Goal: Complete application form

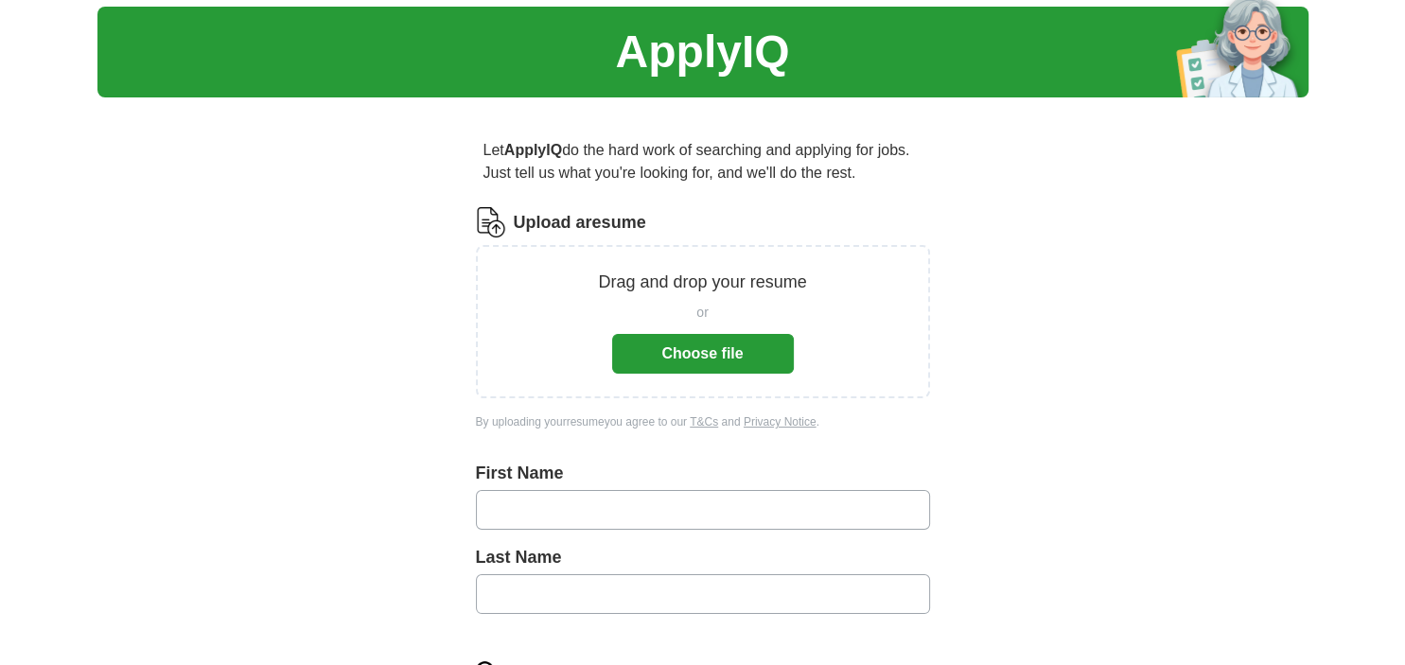
scroll to position [99, 0]
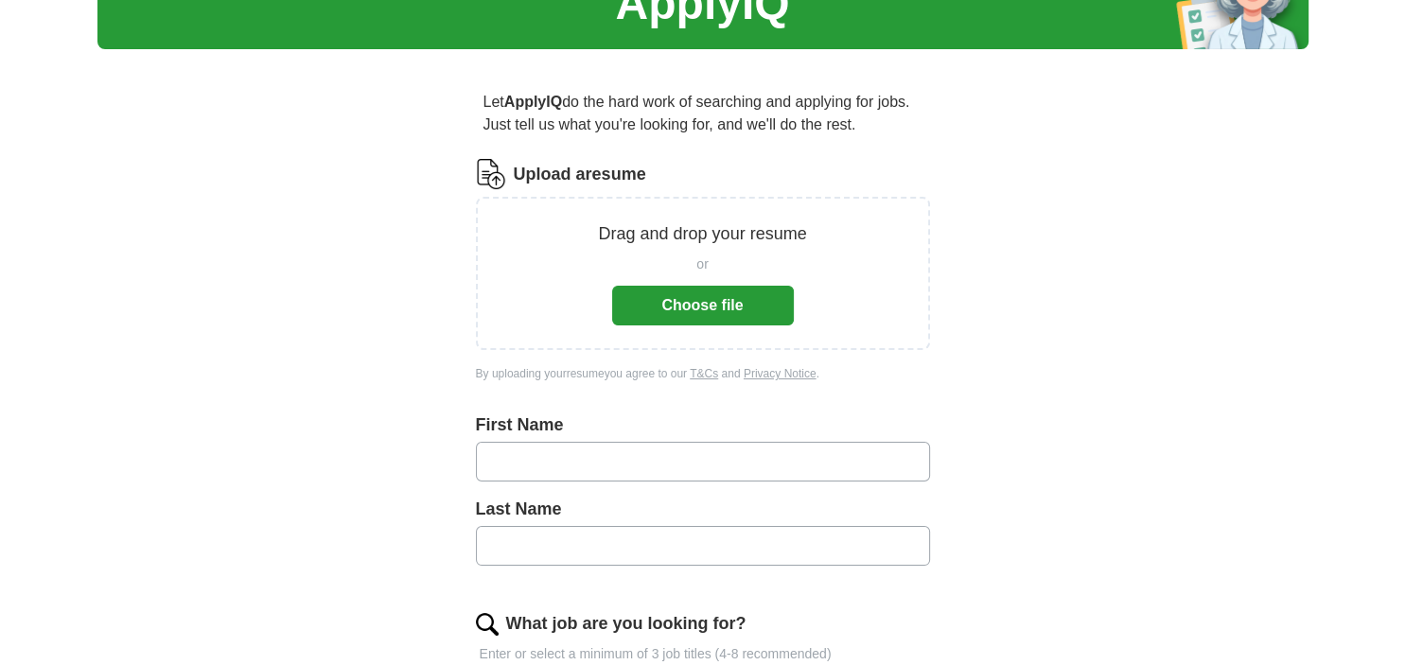
click at [709, 304] on button "Choose file" at bounding box center [703, 306] width 182 height 40
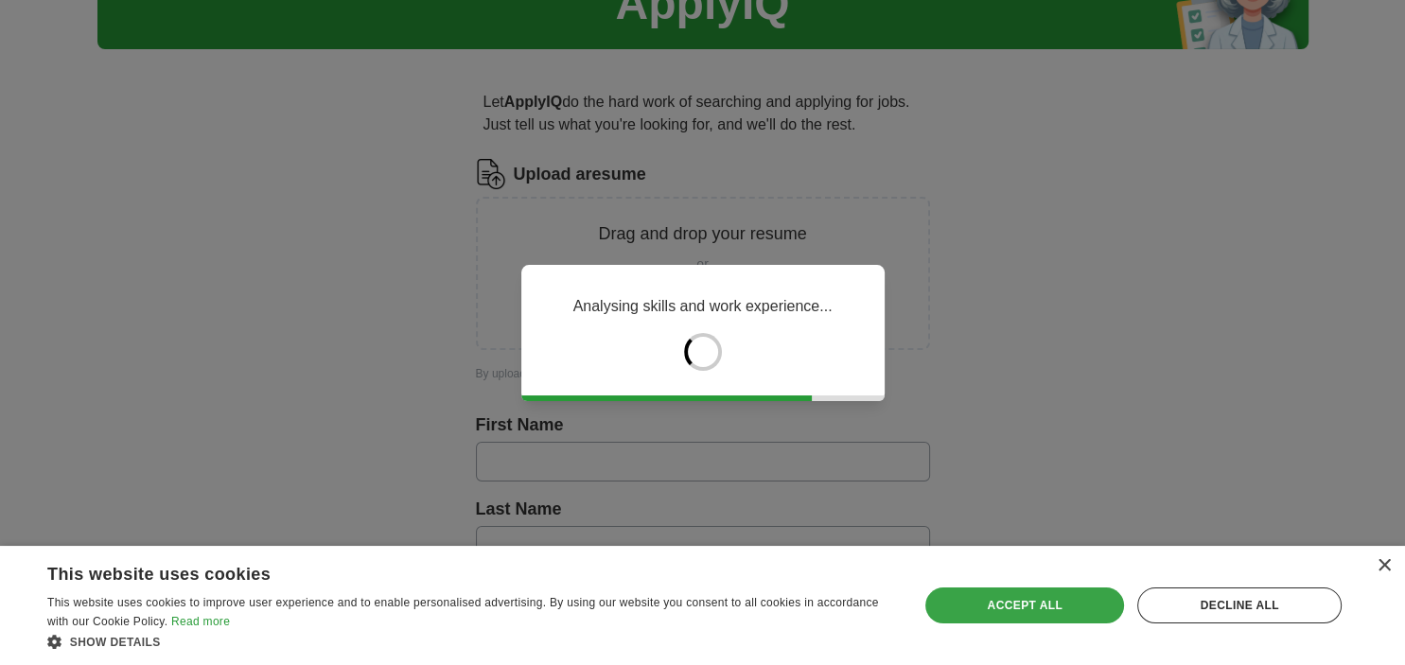
click at [1043, 615] on div "Accept all" at bounding box center [1024, 605] width 199 height 36
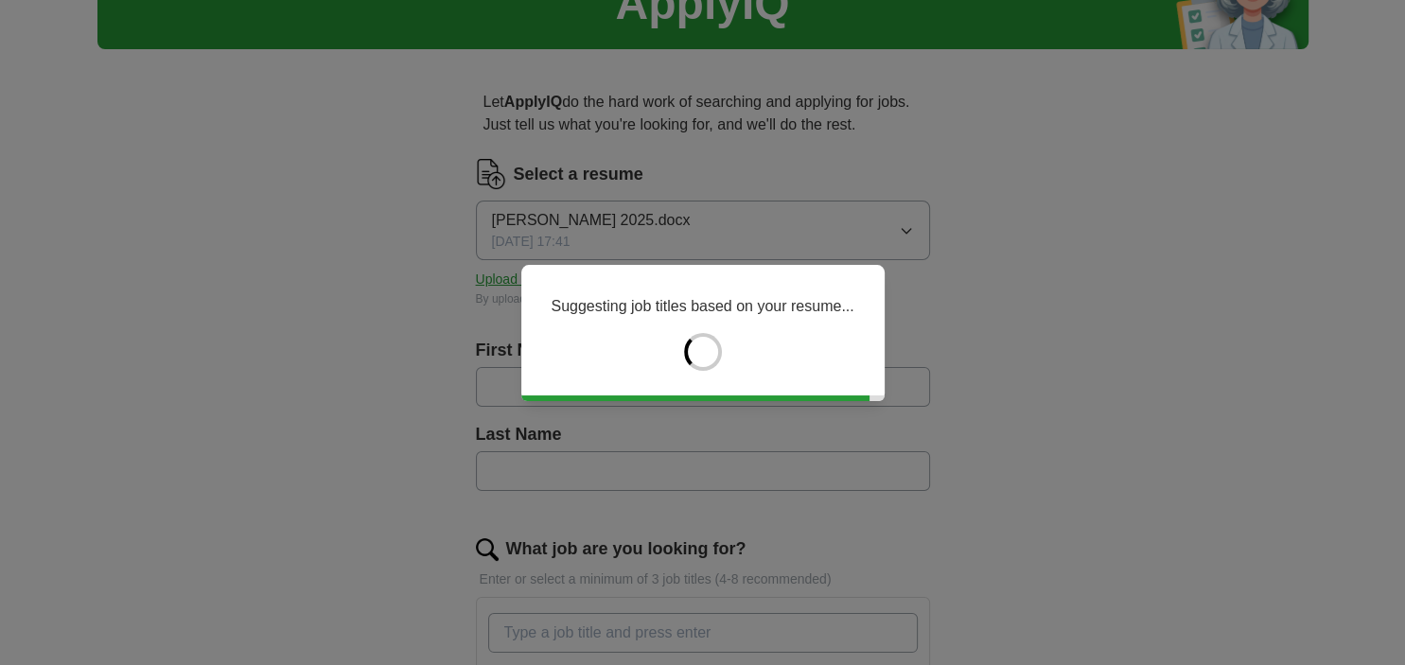
type input "******"
type input "*******"
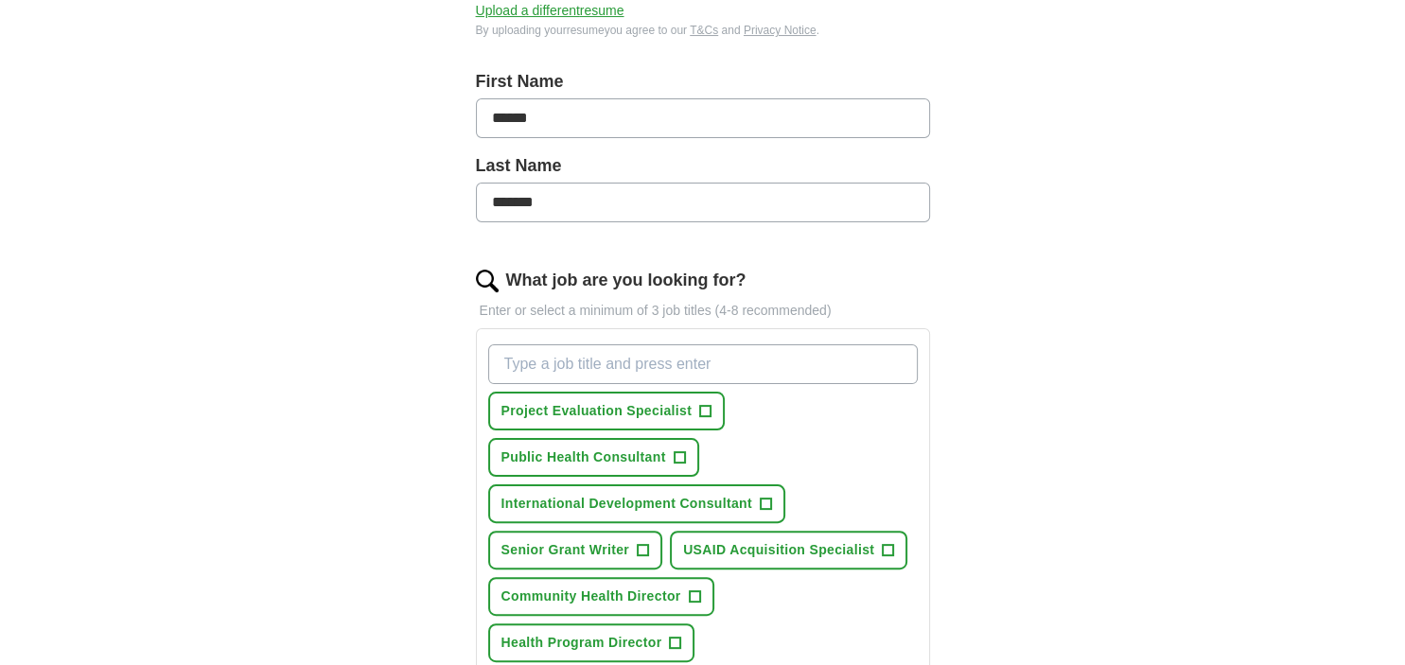
scroll to position [399, 0]
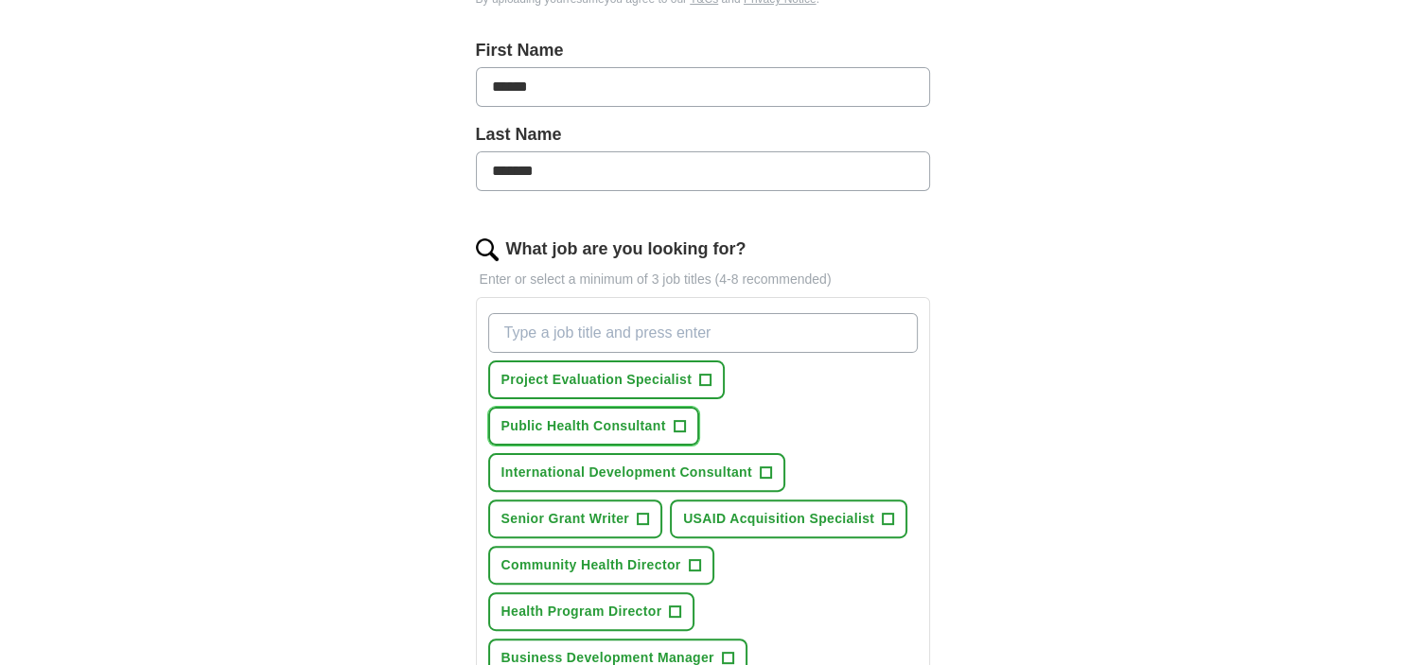
click at [679, 422] on span "+" at bounding box center [678, 426] width 11 height 15
click at [766, 465] on span "+" at bounding box center [765, 472] width 11 height 15
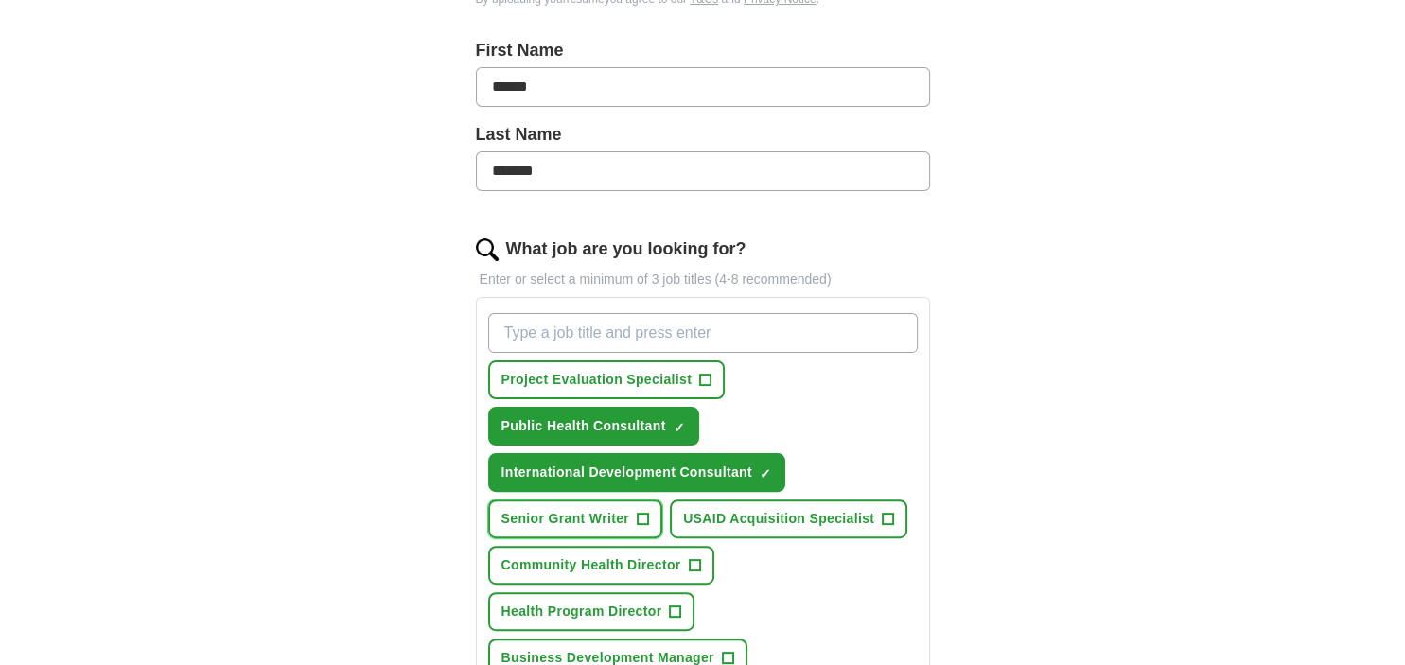
click at [650, 514] on button "Senior Grant Writer +" at bounding box center [575, 518] width 175 height 39
click at [697, 558] on span "+" at bounding box center [694, 565] width 11 height 15
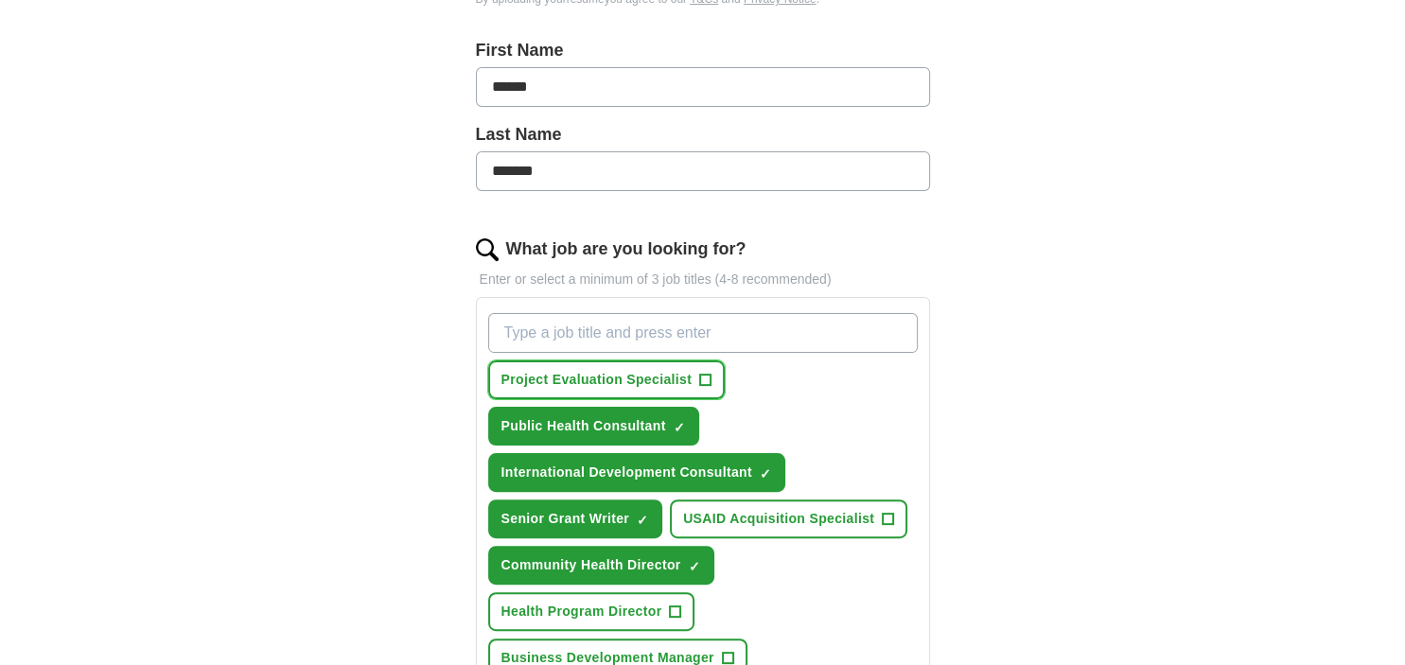
click at [698, 373] on button "Project Evaluation Specialist +" at bounding box center [606, 379] width 237 height 39
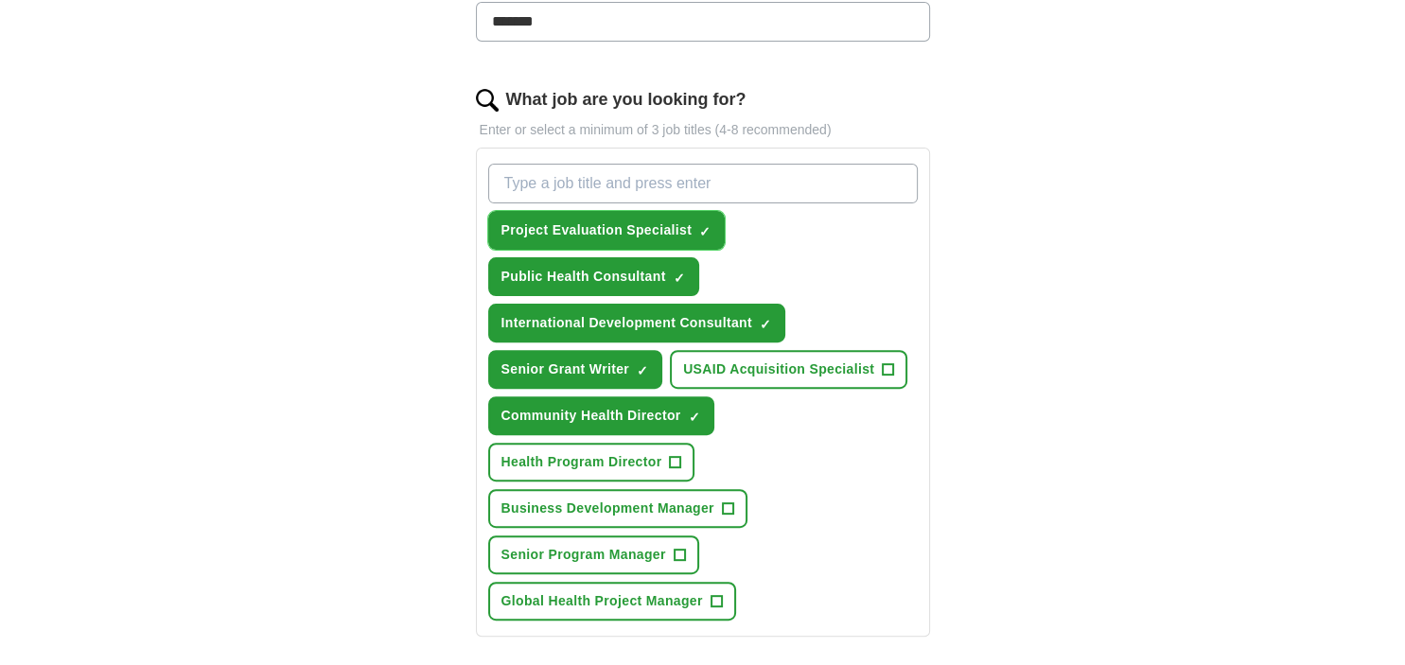
scroll to position [599, 0]
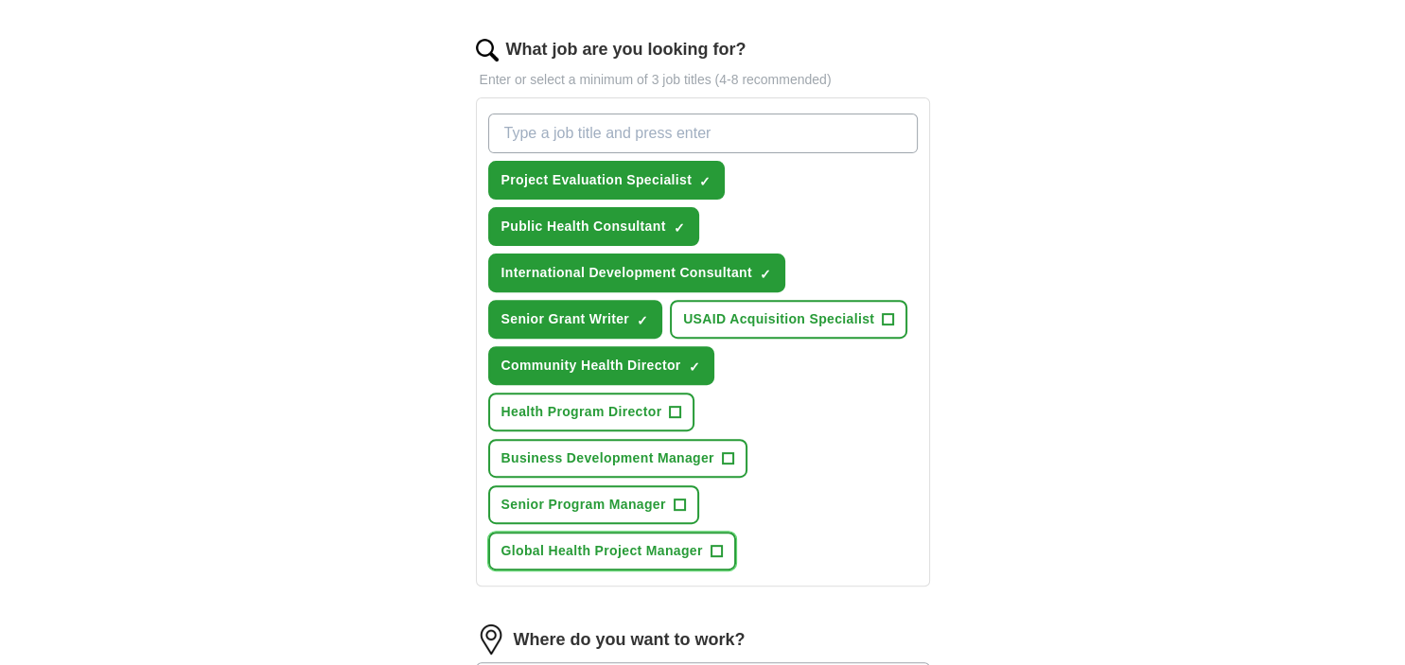
click at [676, 541] on span "Global Health Project Manager" at bounding box center [601, 551] width 201 height 20
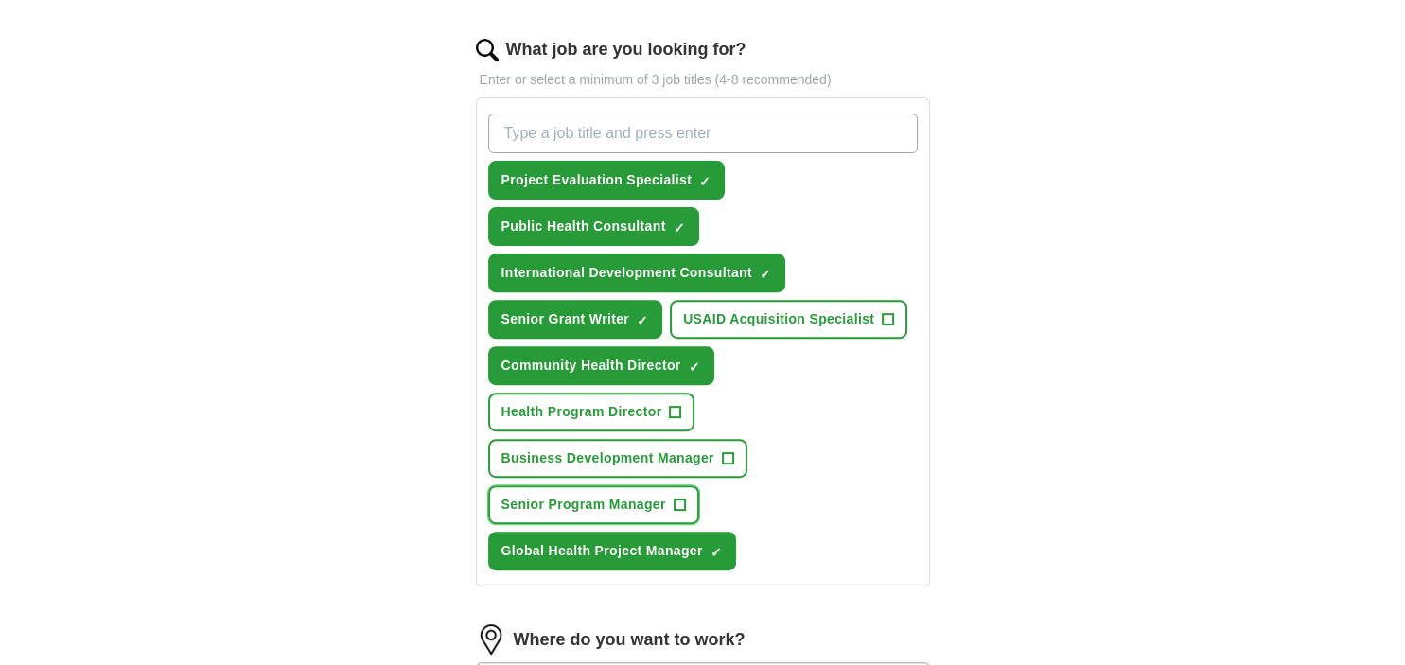
click at [638, 495] on span "Senior Program Manager" at bounding box center [583, 505] width 165 height 20
click at [667, 452] on span "Business Development Manager" at bounding box center [607, 458] width 213 height 20
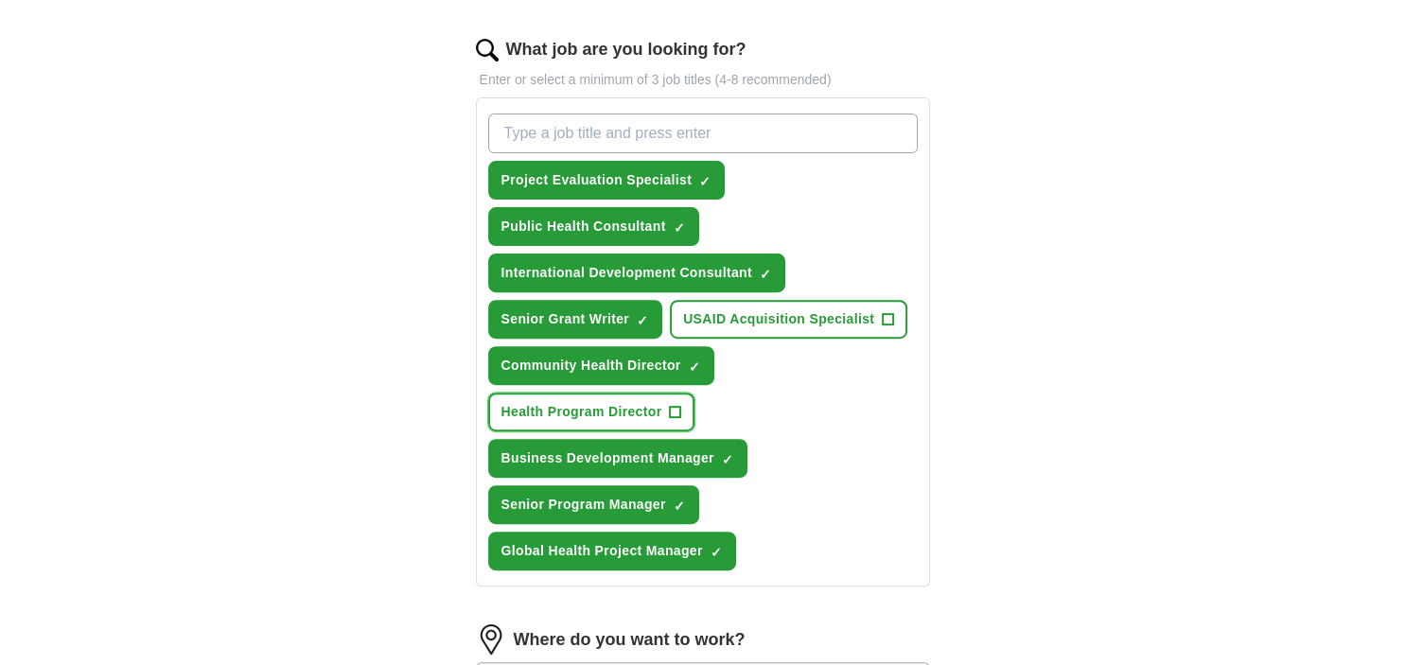
click at [645, 411] on span "Health Program Director" at bounding box center [581, 412] width 161 height 20
click at [621, 128] on input "What job are you looking for?" at bounding box center [702, 134] width 429 height 40
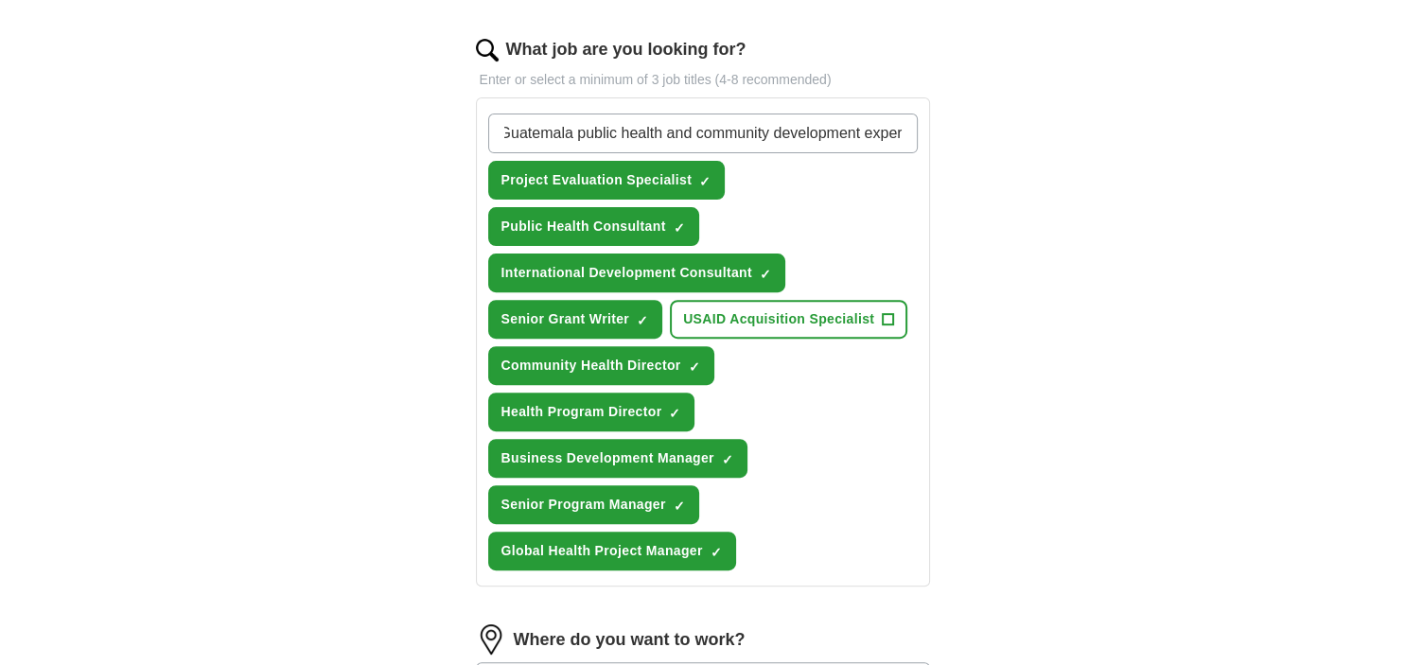
type input "Guatemala public health and community development expert"
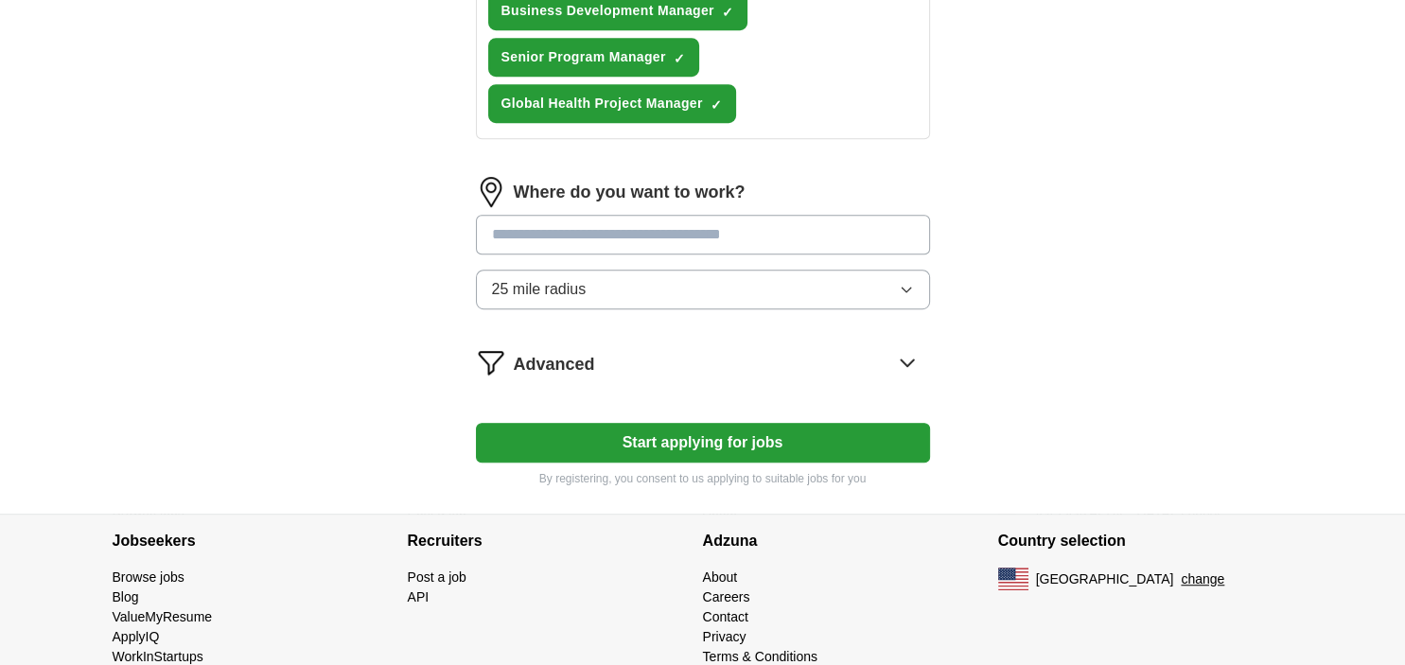
scroll to position [1141, 0]
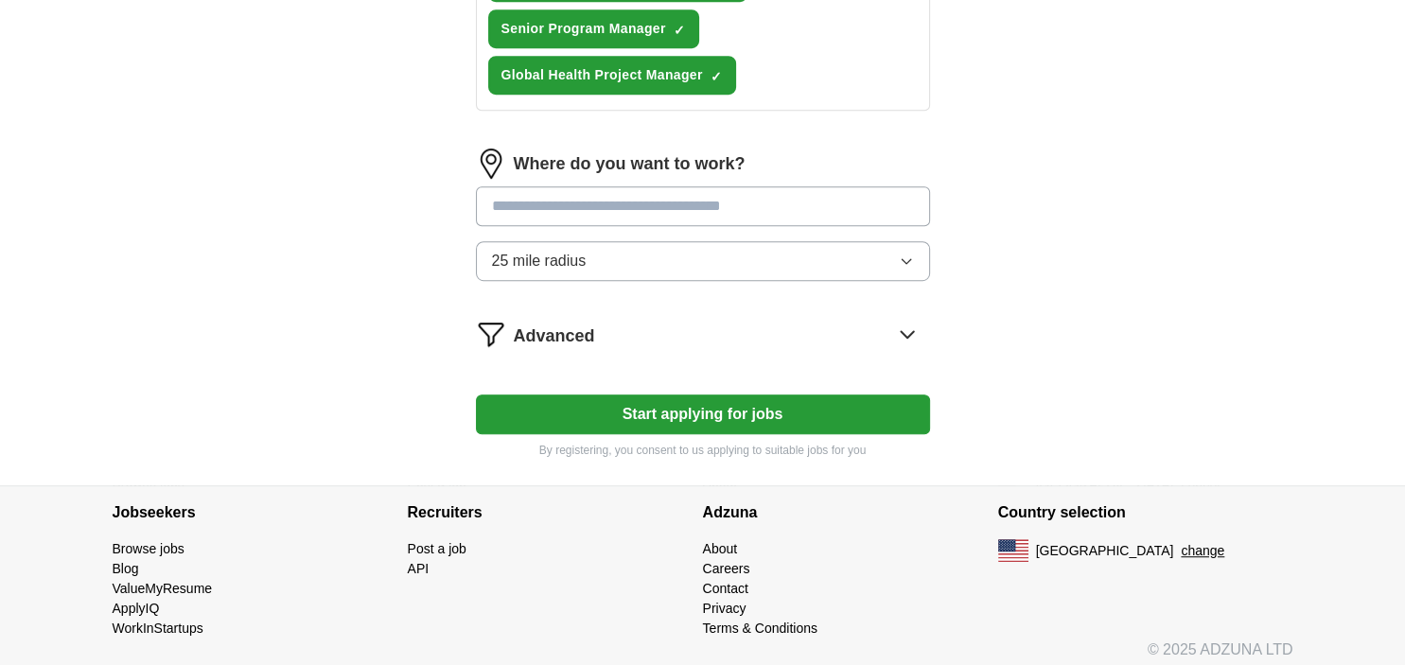
click at [552, 189] on input at bounding box center [703, 206] width 454 height 40
click at [476, 394] on button "Start applying for jobs" at bounding box center [703, 414] width 454 height 40
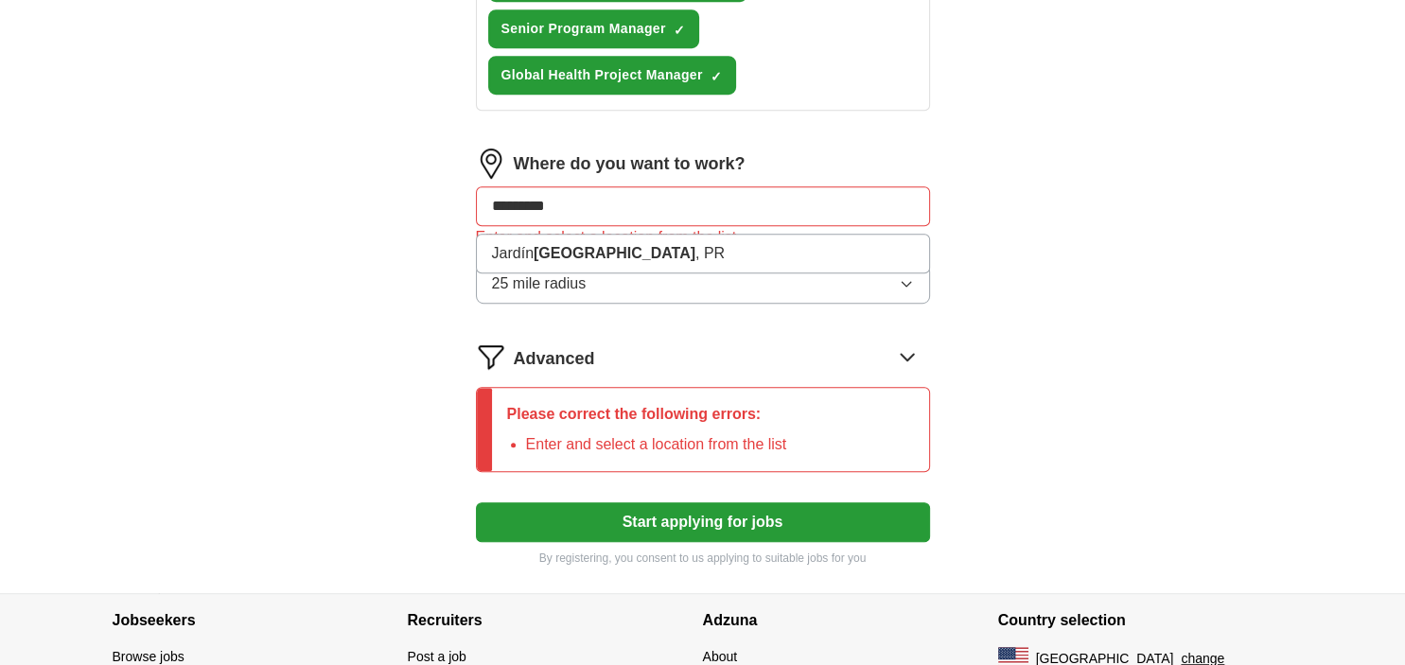
click at [591, 288] on button "25 mile radius" at bounding box center [703, 284] width 454 height 40
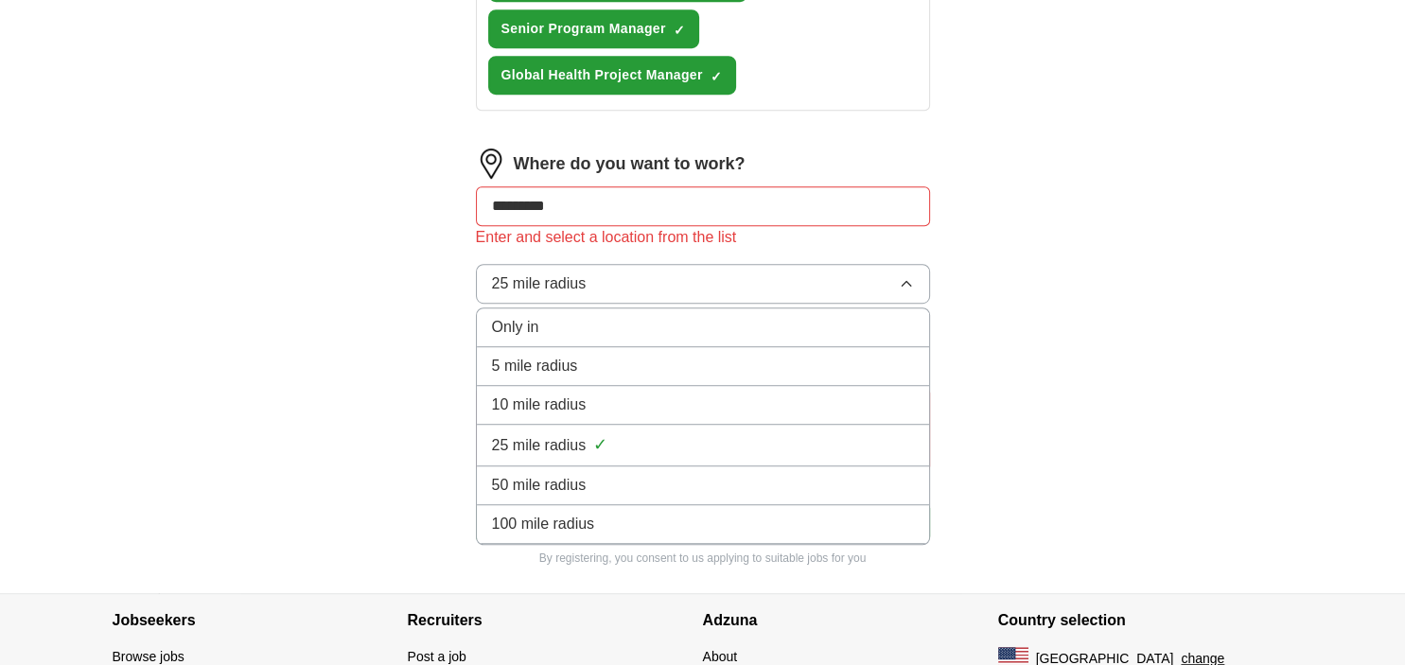
click at [589, 191] on input "*********" at bounding box center [703, 206] width 454 height 40
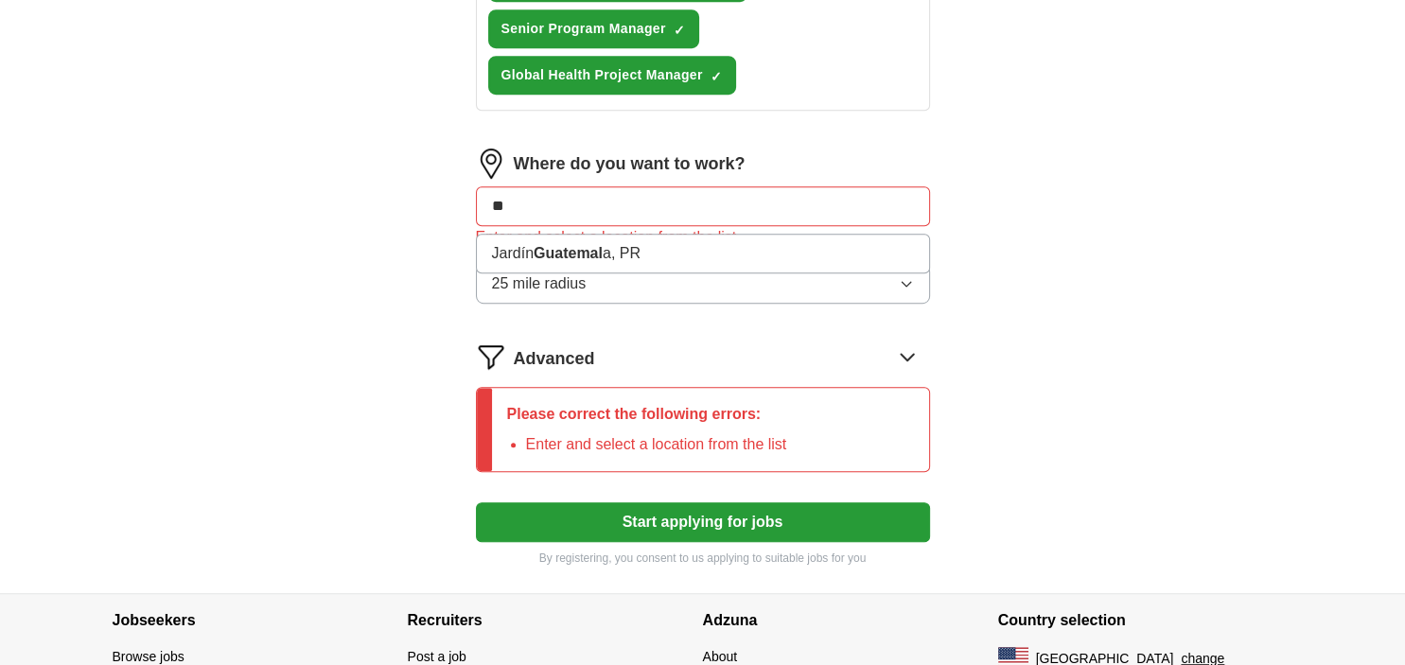
type input "*"
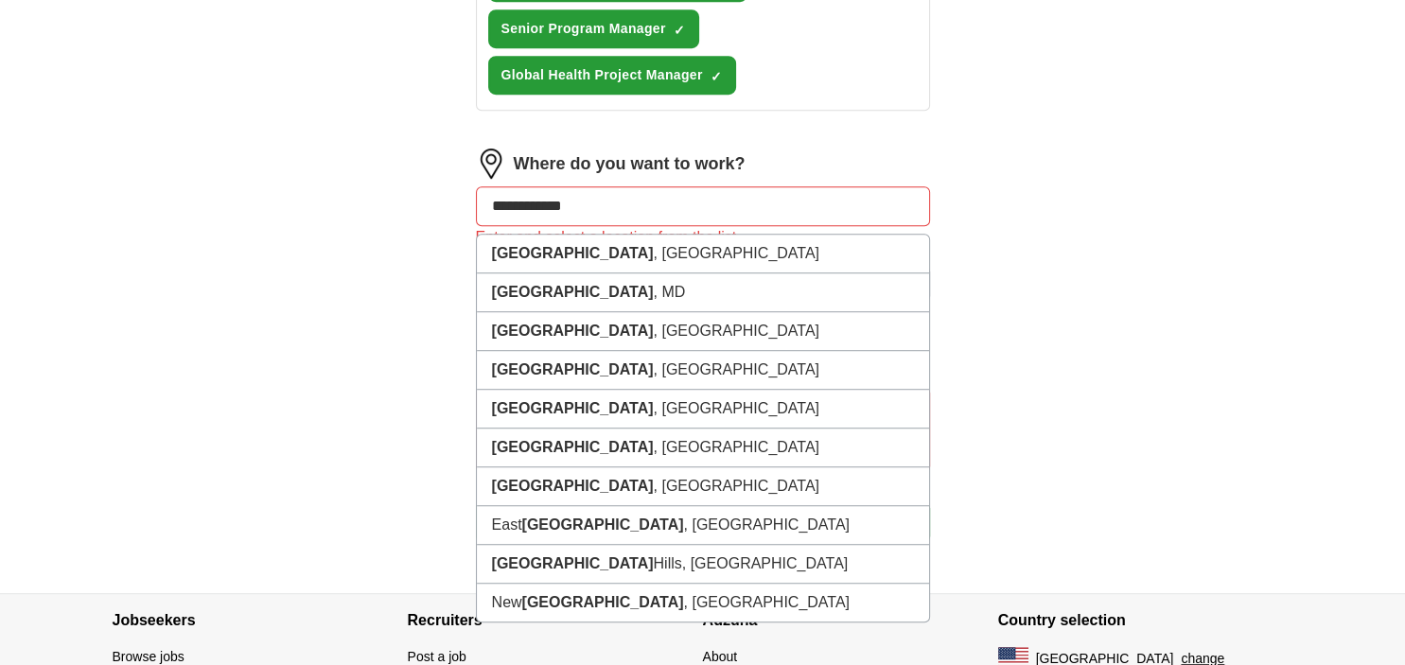
type input "**********"
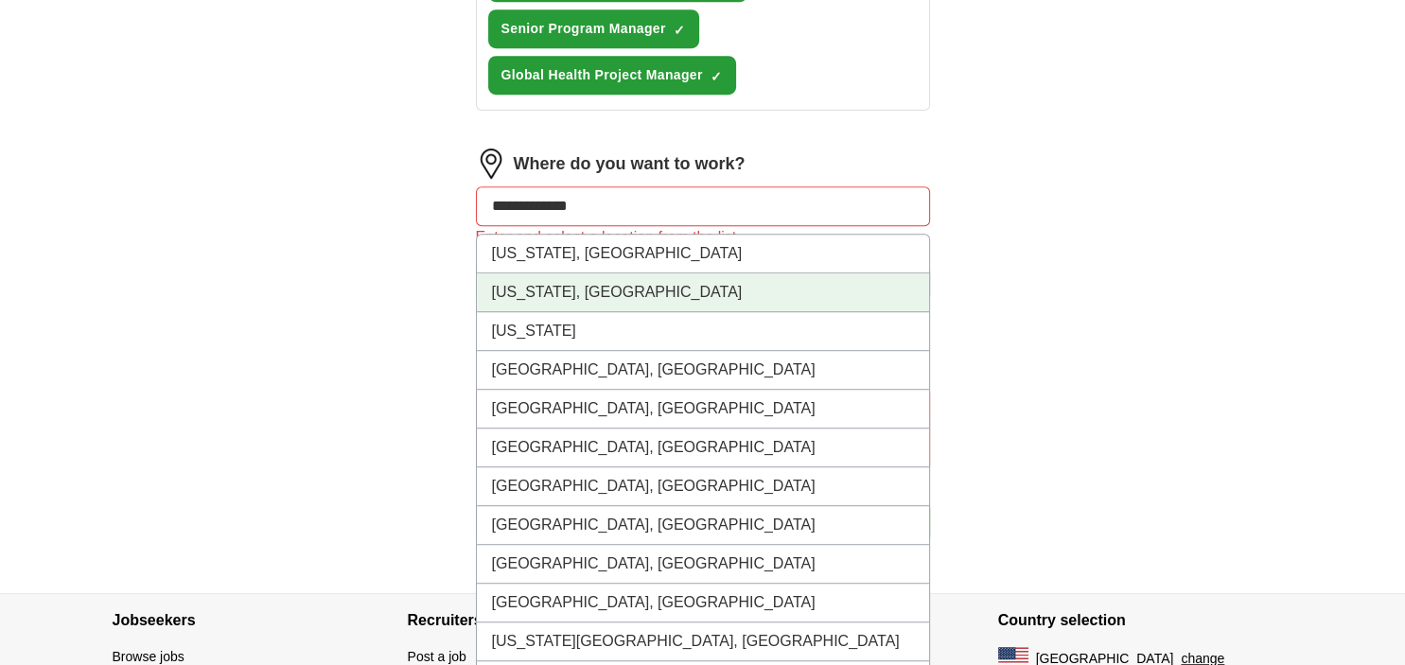
drag, startPoint x: 602, startPoint y: 289, endPoint x: 564, endPoint y: 266, distance: 44.6
click at [601, 288] on li "[US_STATE], [GEOGRAPHIC_DATA]" at bounding box center [703, 292] width 452 height 39
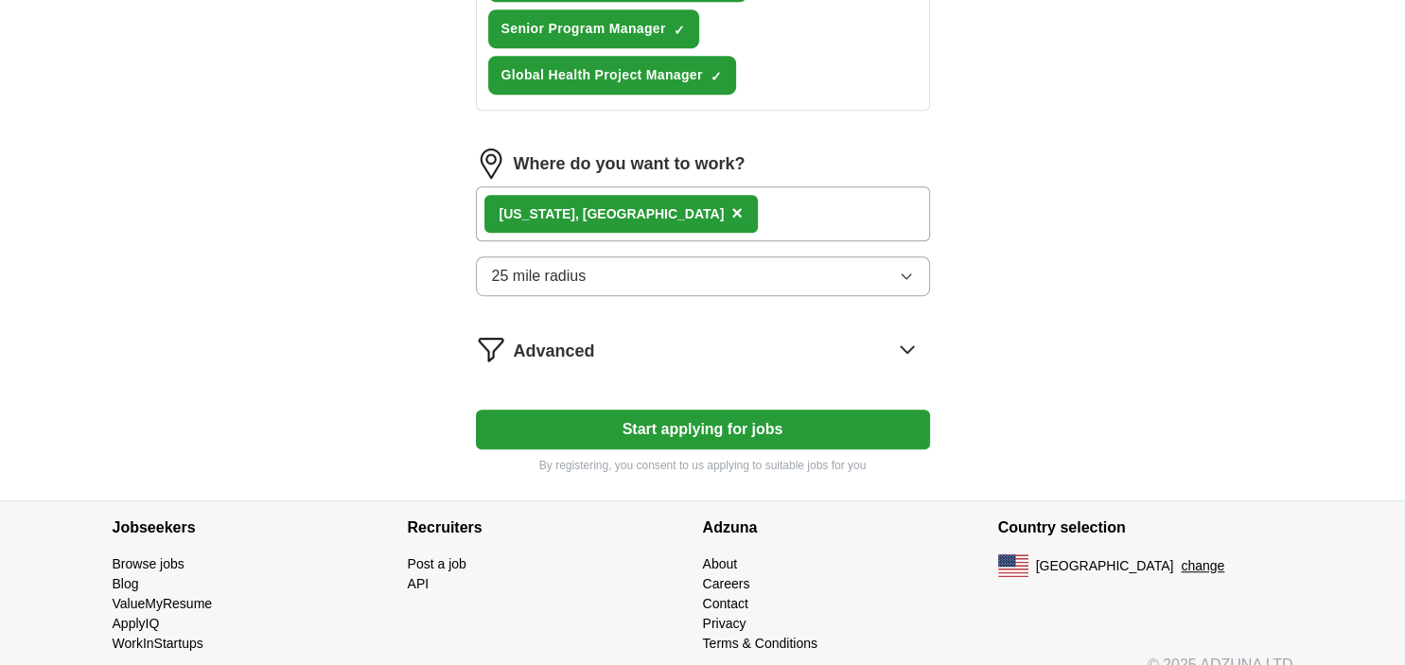
click at [627, 418] on button "Start applying for jobs" at bounding box center [703, 430] width 454 height 40
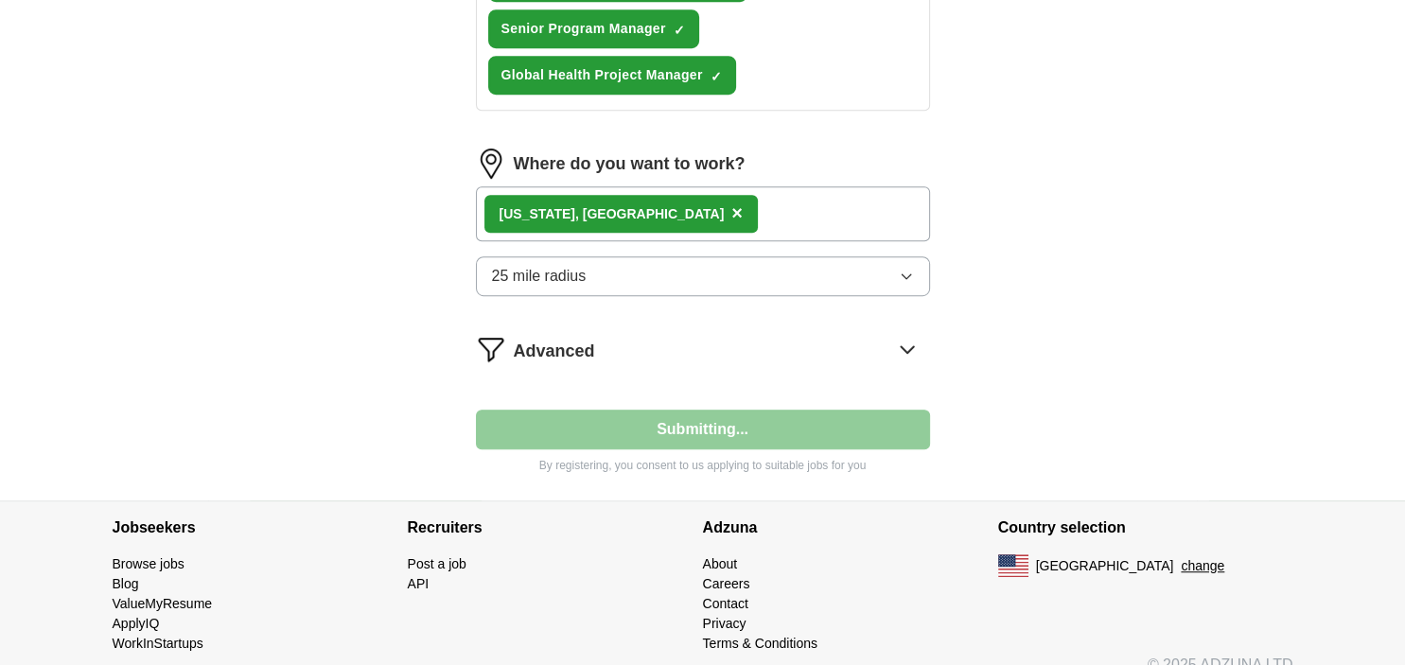
select select "**"
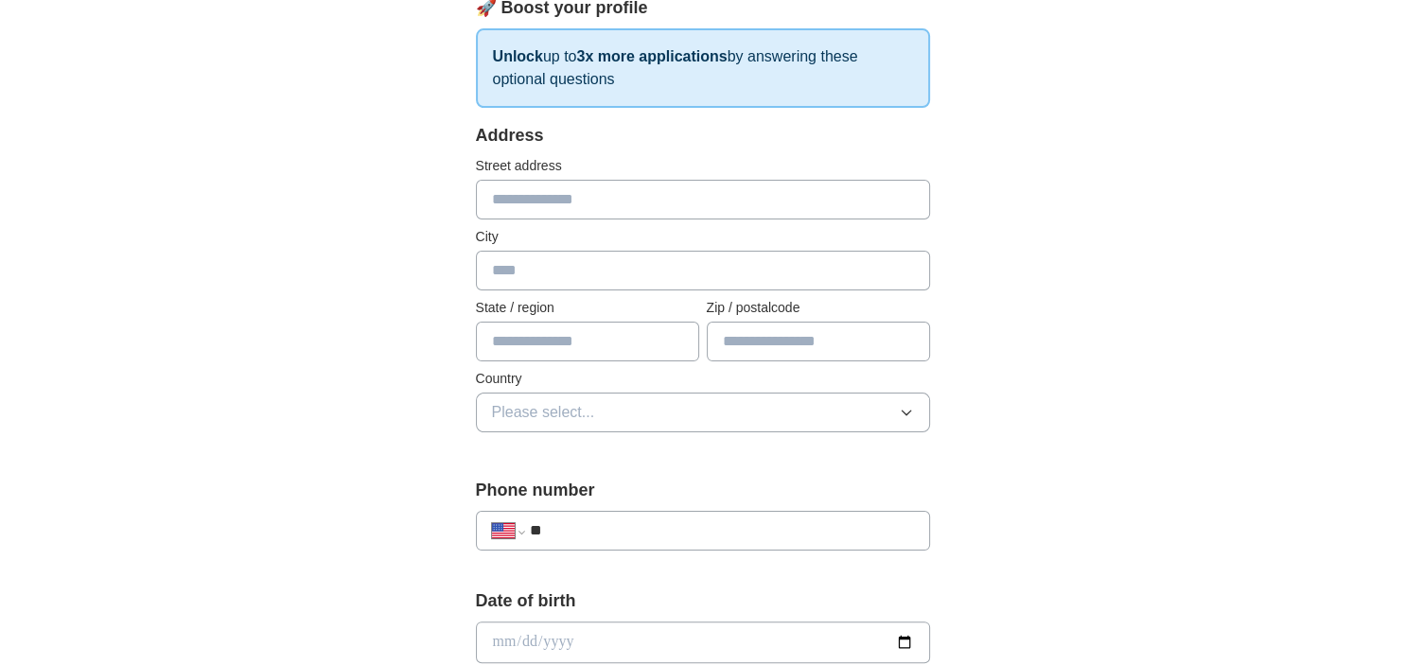
scroll to position [299, 0]
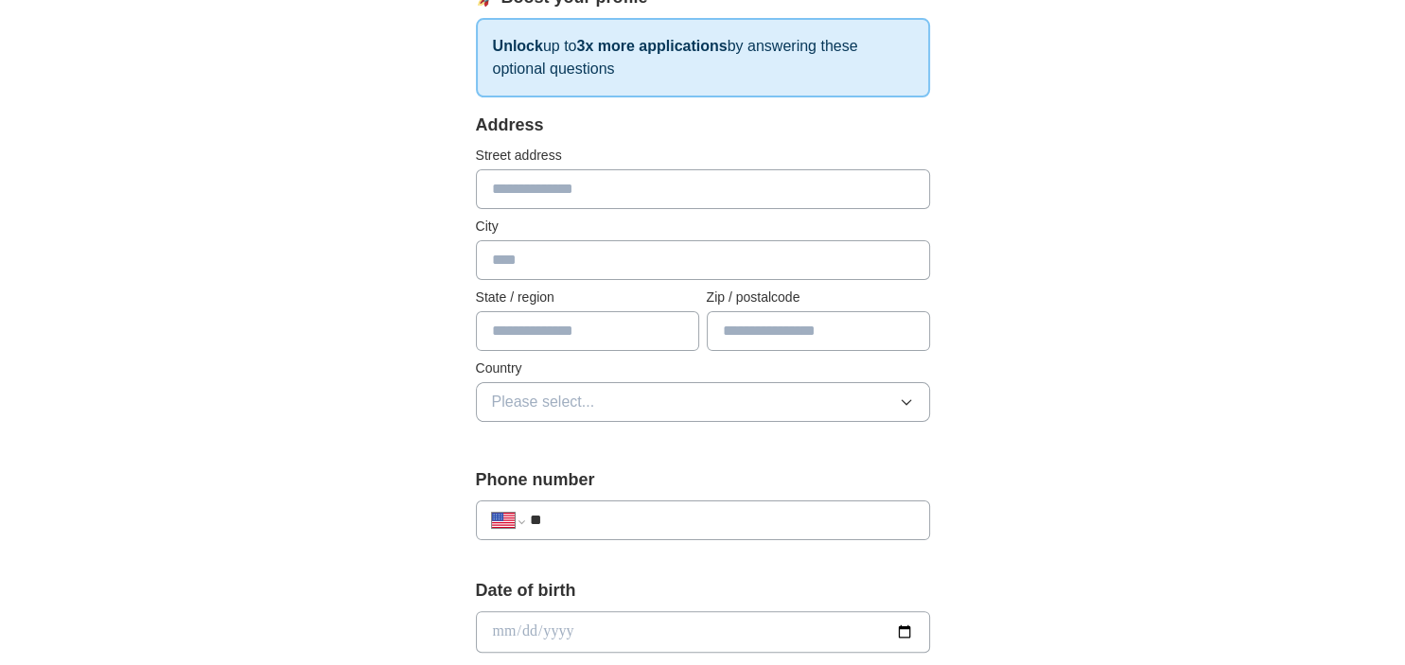
click at [581, 171] on input "text" at bounding box center [703, 189] width 454 height 40
type input "**********"
type input "**"
type input "**********"
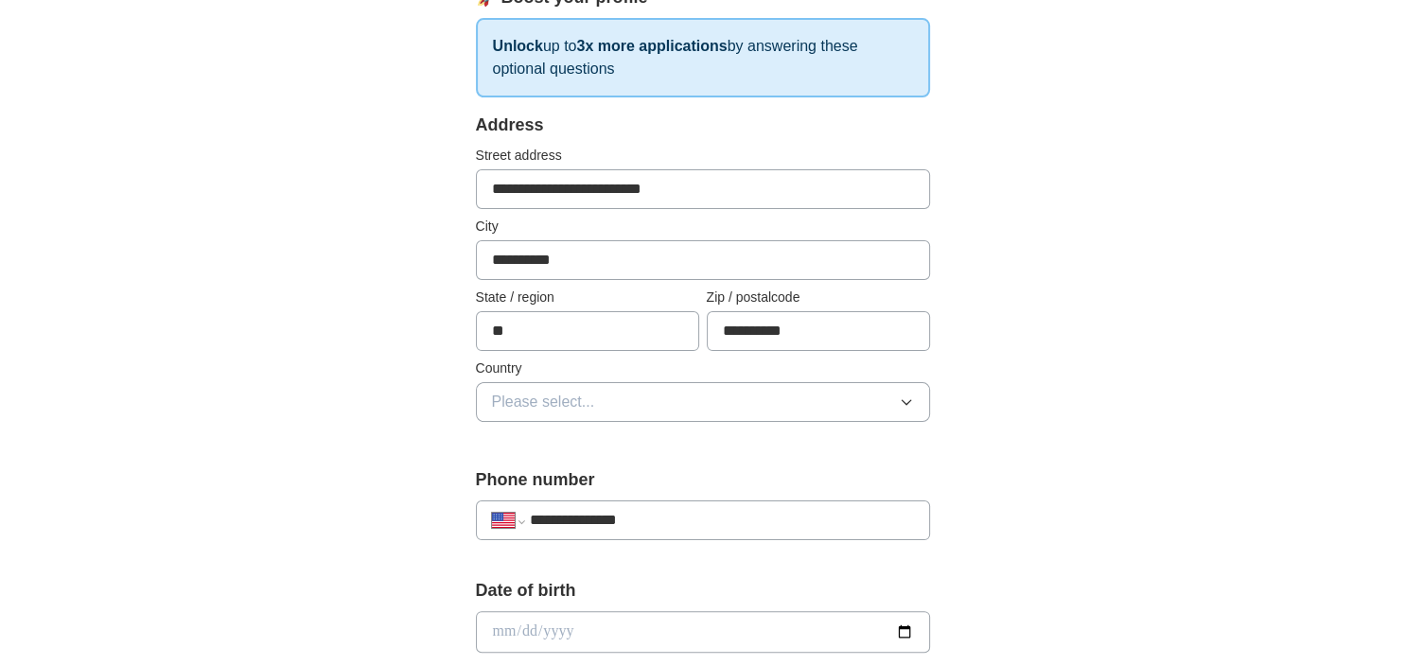
type input "**********"
click at [728, 393] on button "Please select..." at bounding box center [703, 402] width 454 height 40
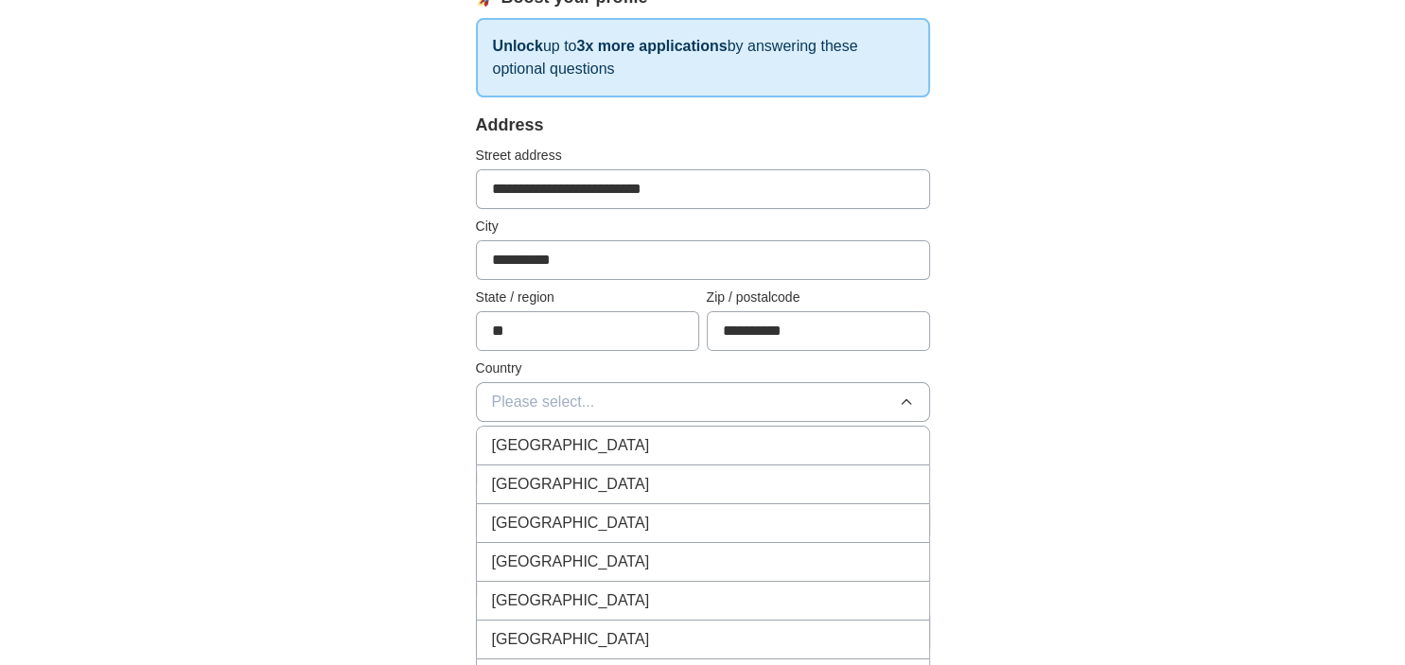
click at [684, 479] on div "[GEOGRAPHIC_DATA]" at bounding box center [703, 484] width 422 height 23
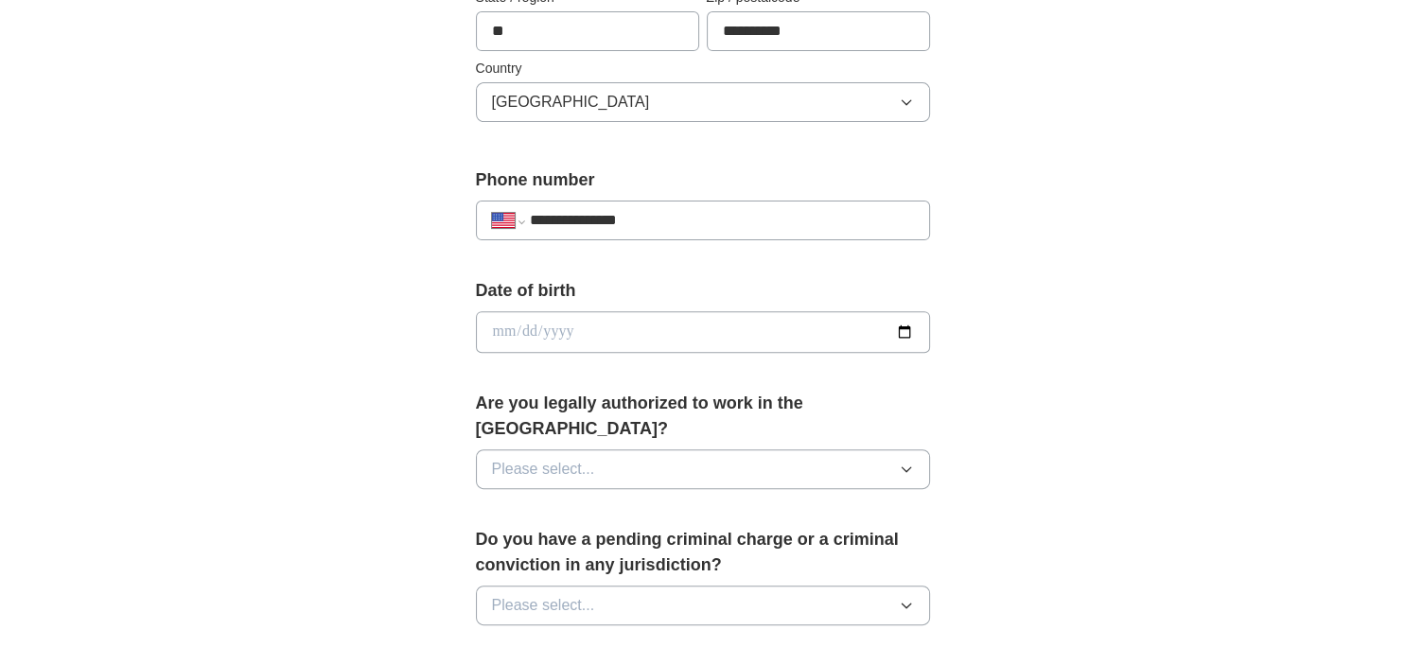
scroll to position [699, 0]
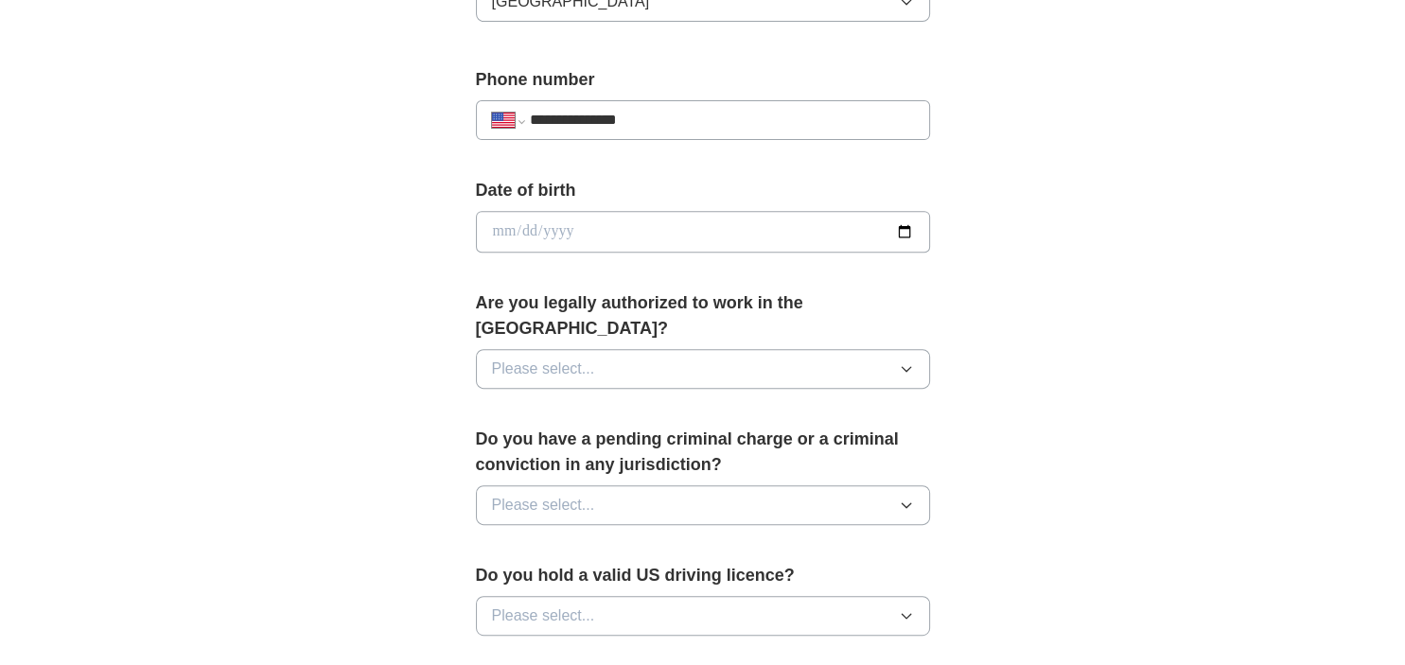
click at [910, 361] on icon "button" at bounding box center [906, 368] width 15 height 15
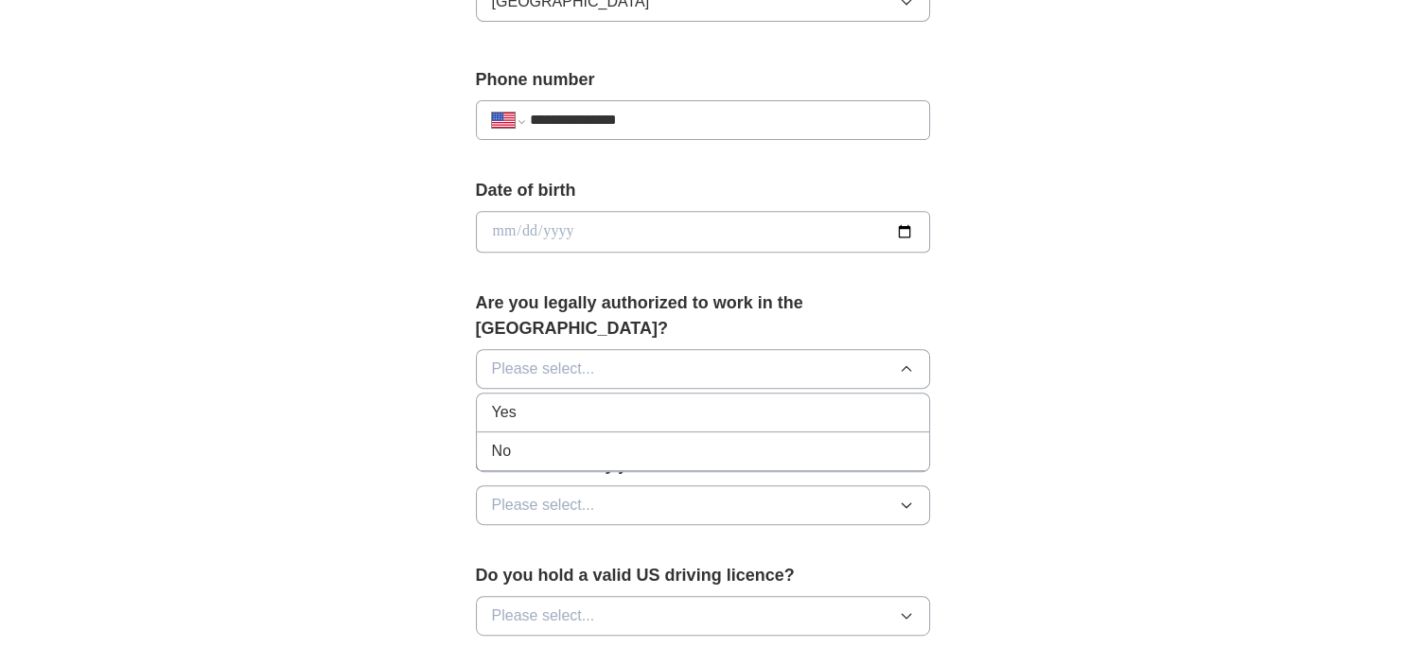
click at [816, 401] on div "Yes" at bounding box center [703, 412] width 422 height 23
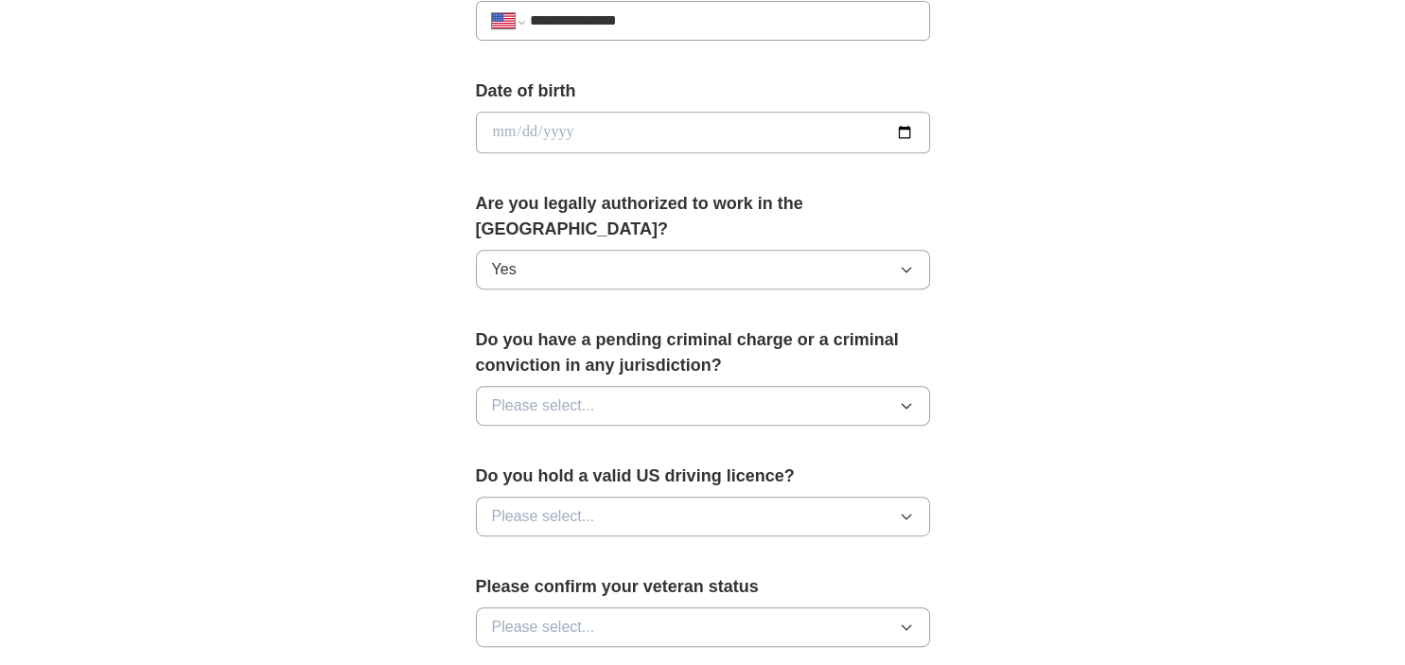
scroll to position [899, 0]
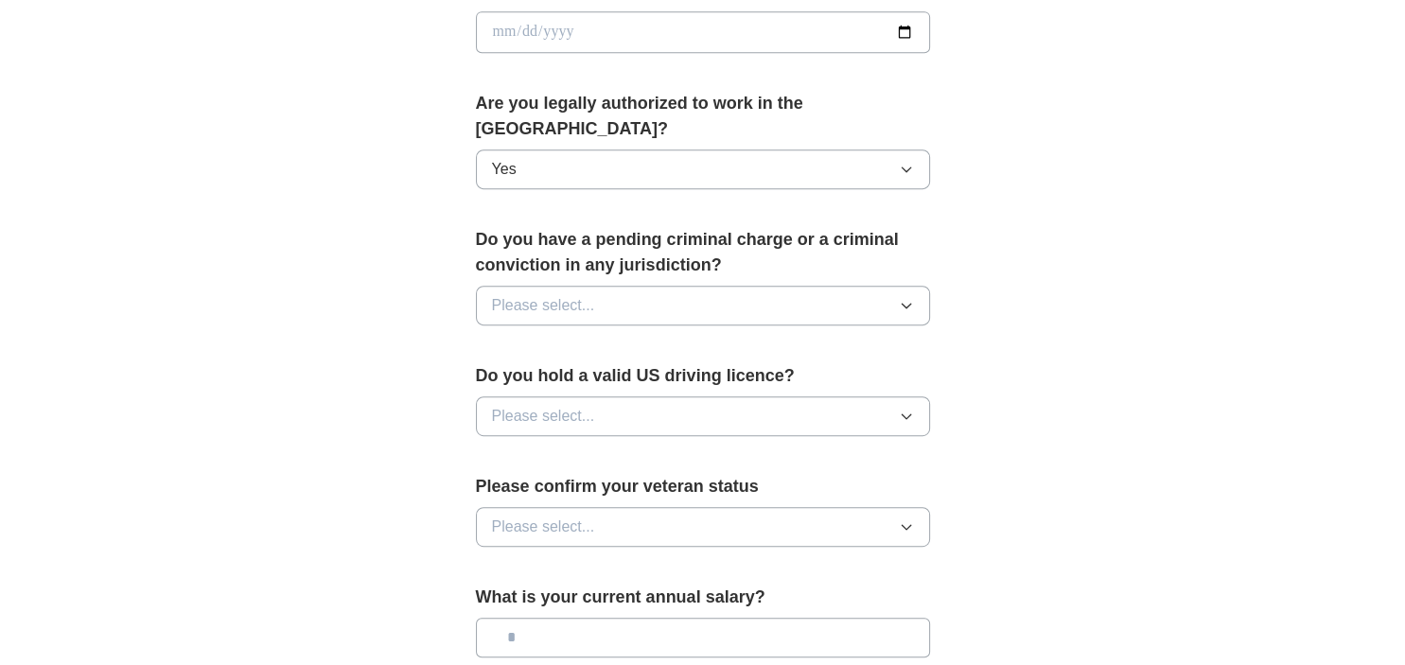
click at [851, 286] on button "Please select..." at bounding box center [703, 306] width 454 height 40
click at [804, 376] on div "No" at bounding box center [703, 387] width 422 height 23
click at [811, 396] on button "Please select..." at bounding box center [703, 416] width 454 height 40
click at [762, 448] on div "Yes" at bounding box center [703, 459] width 422 height 23
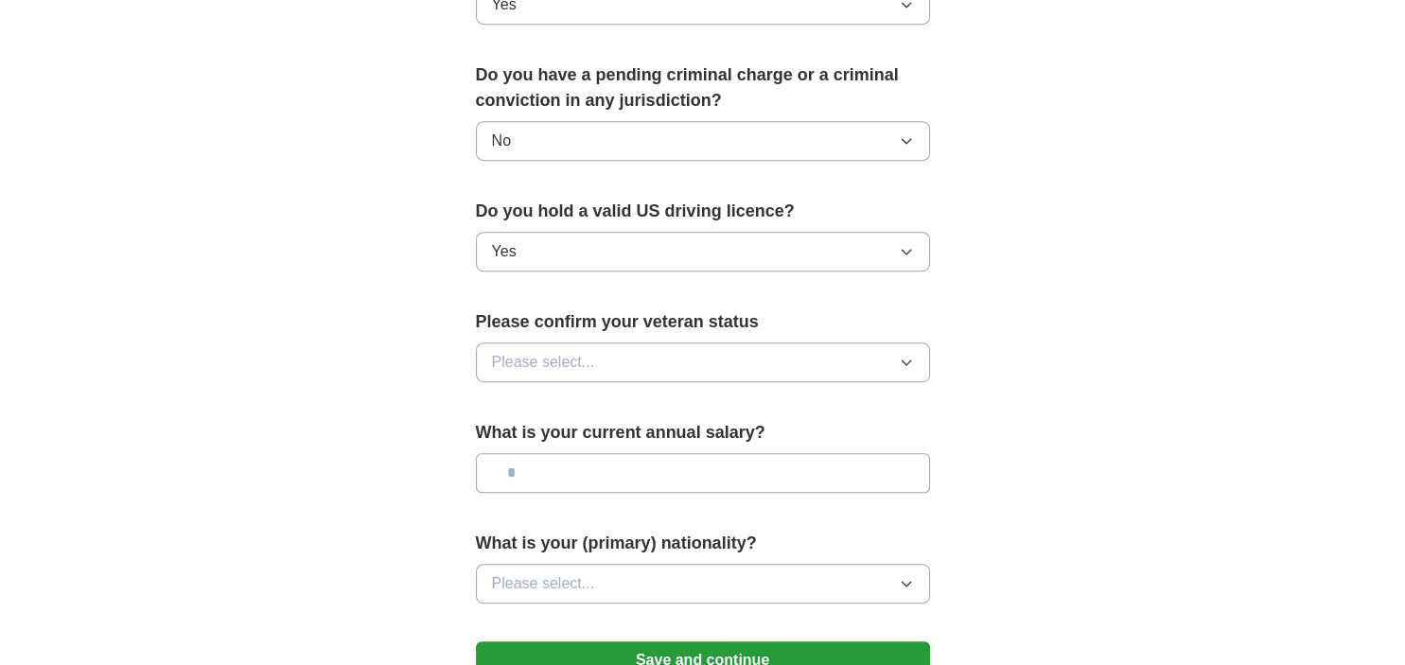
scroll to position [1098, 0]
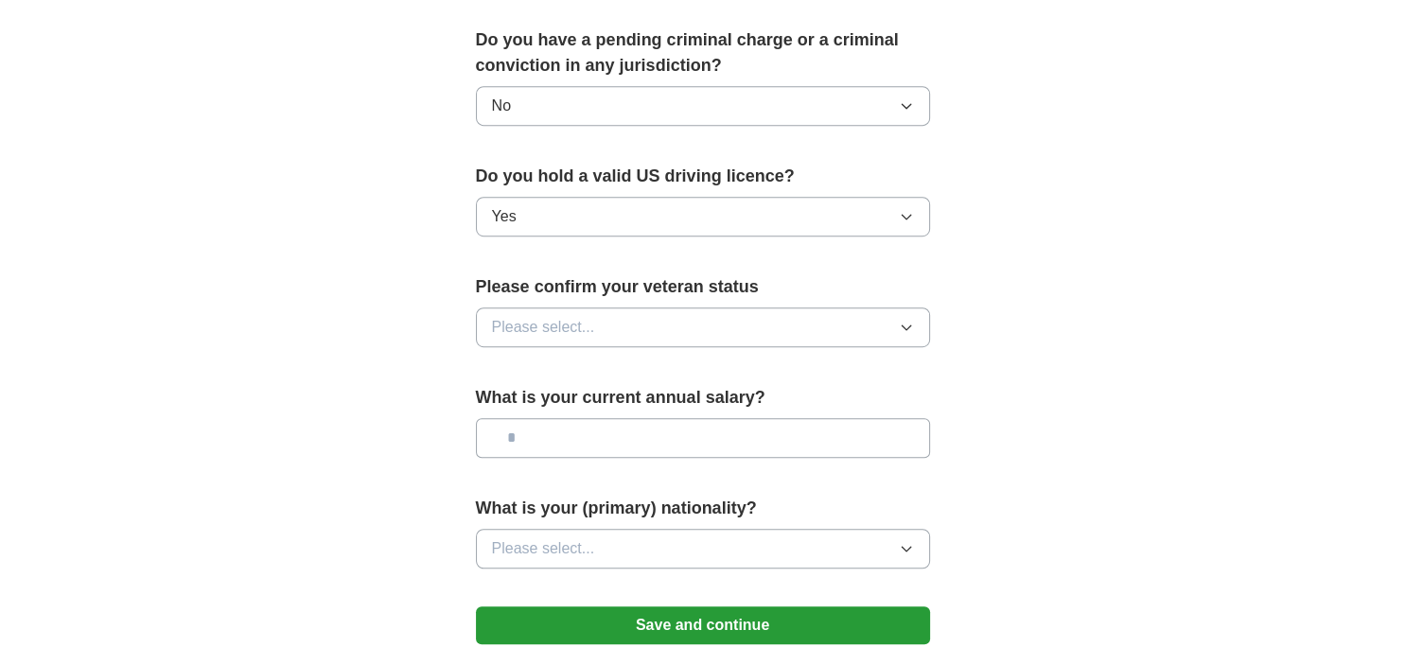
click at [711, 307] on button "Please select..." at bounding box center [703, 327] width 454 height 40
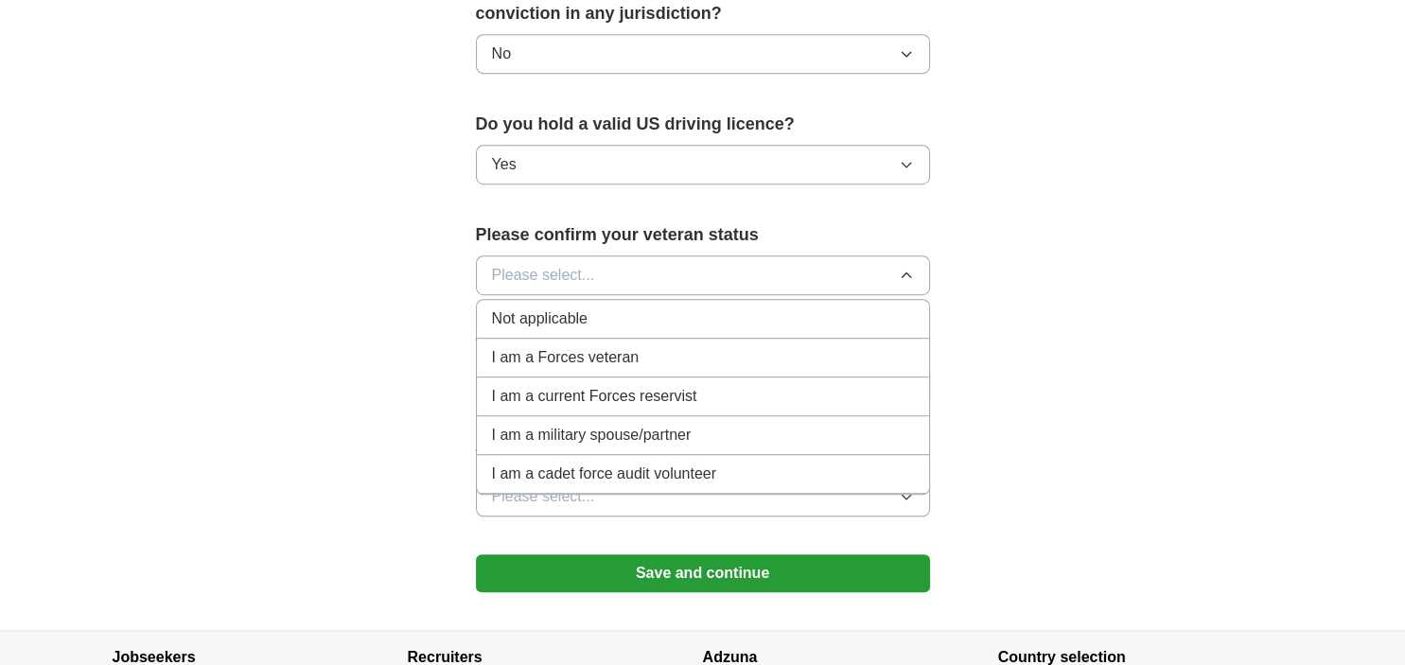
scroll to position [1198, 0]
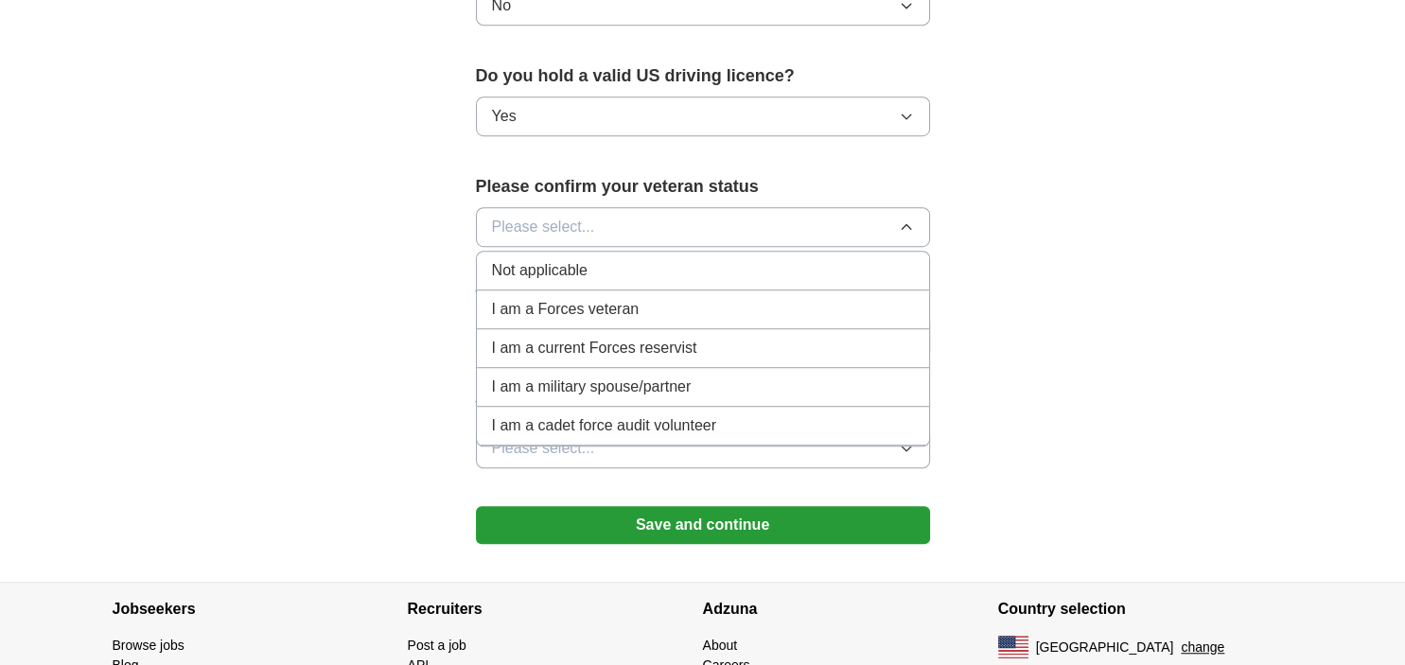
click at [596, 259] on div "Not applicable" at bounding box center [703, 270] width 422 height 23
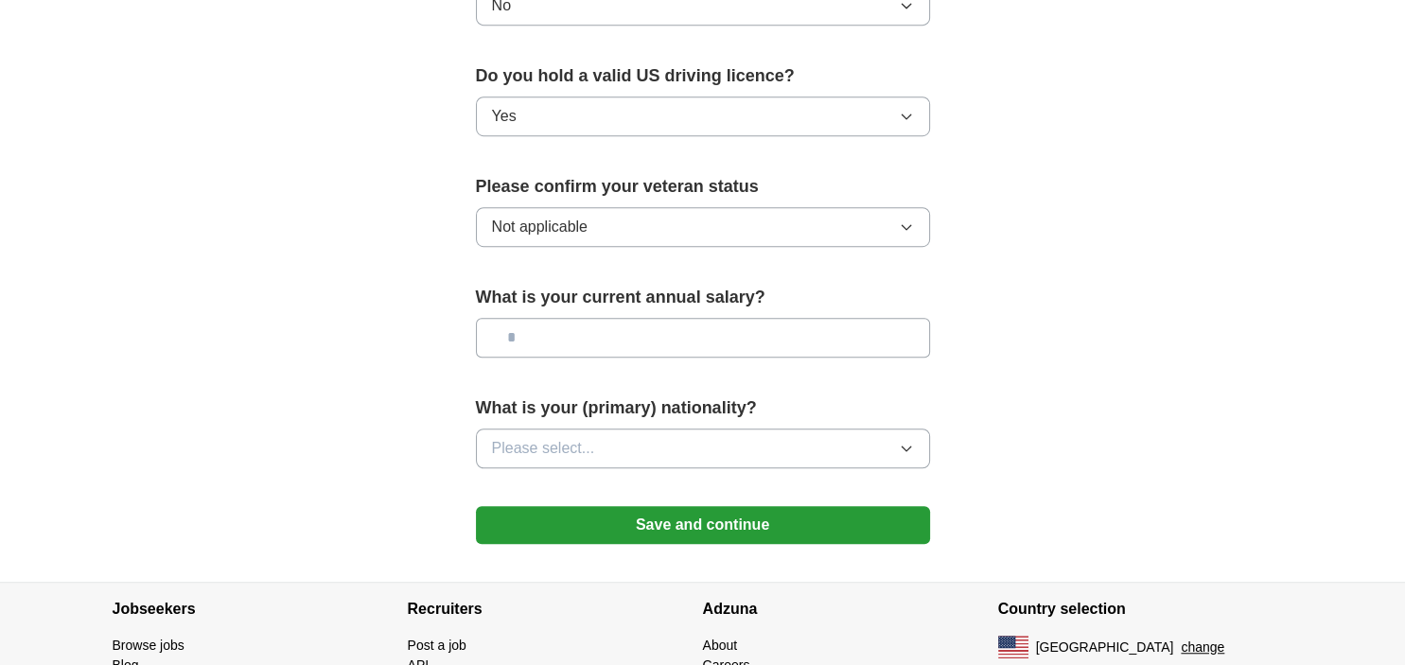
click at [623, 318] on input "text" at bounding box center [703, 338] width 454 height 40
type input "*******"
click at [620, 428] on button "Please select..." at bounding box center [703, 448] width 454 height 40
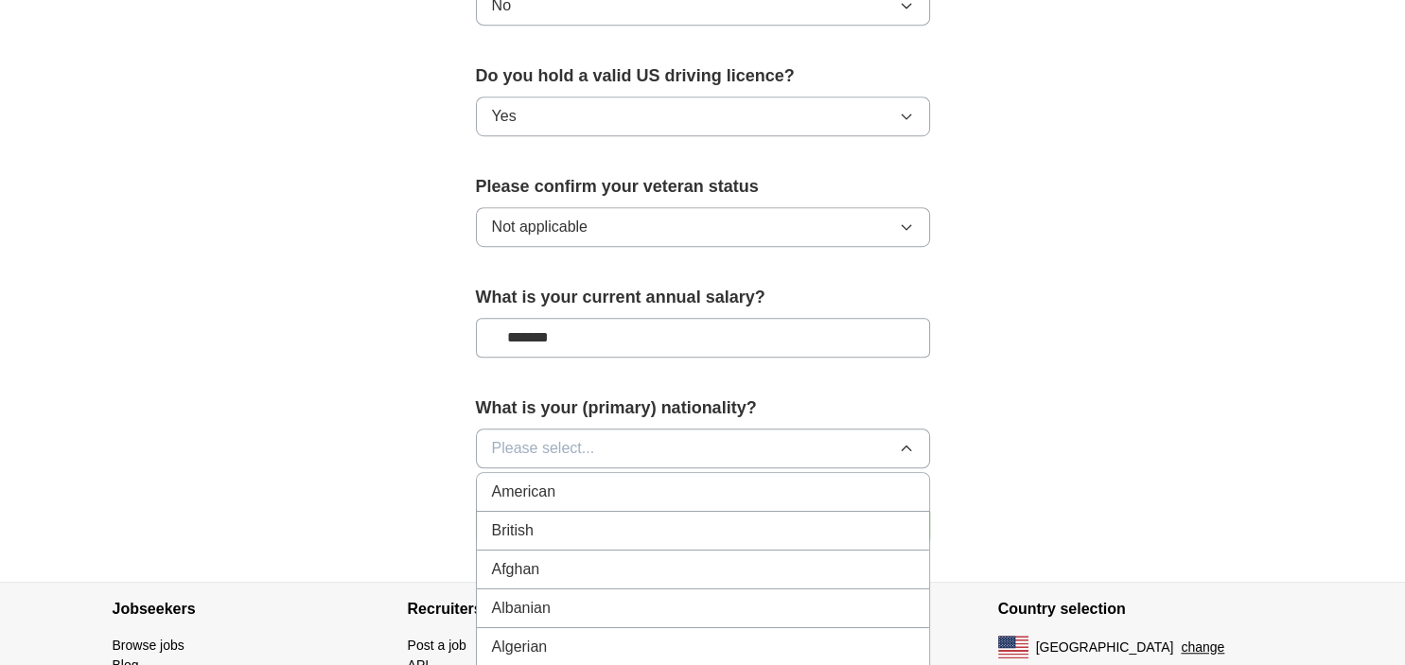
click at [577, 481] on div "American" at bounding box center [703, 492] width 422 height 23
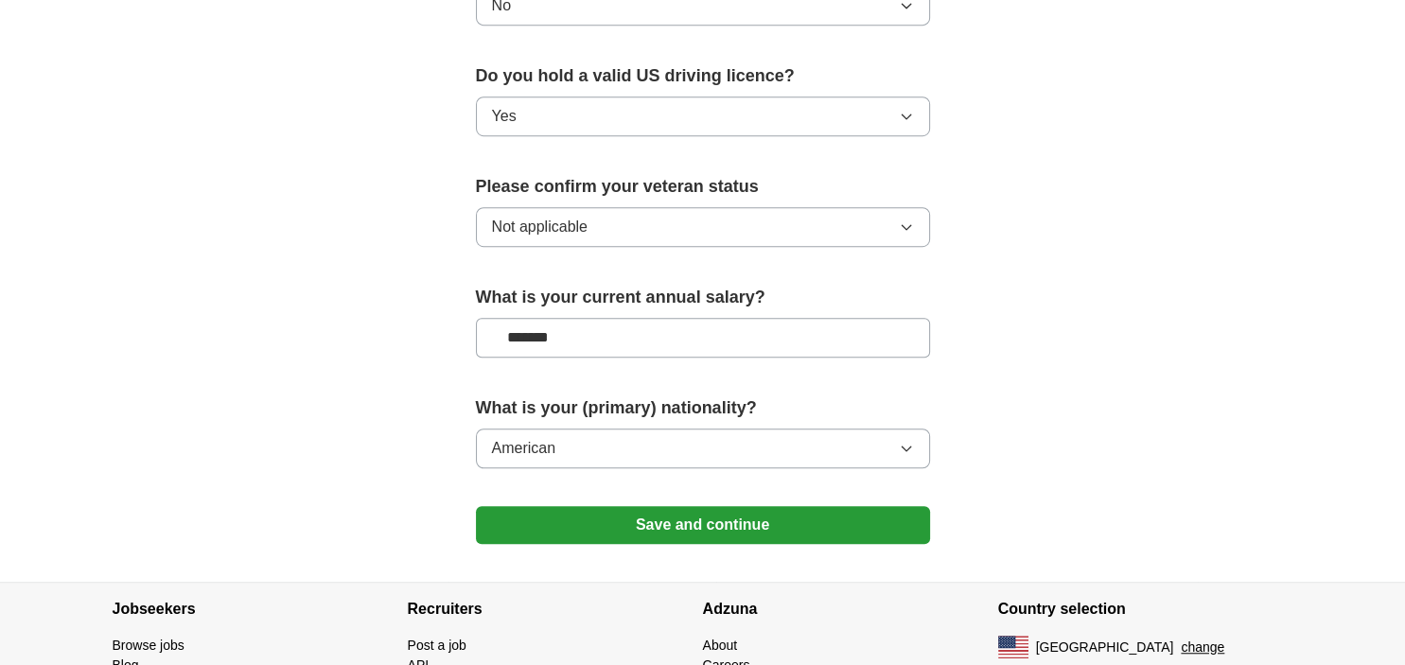
click at [641, 506] on button "Save and continue" at bounding box center [703, 525] width 454 height 38
